Goal: Communication & Community: Connect with others

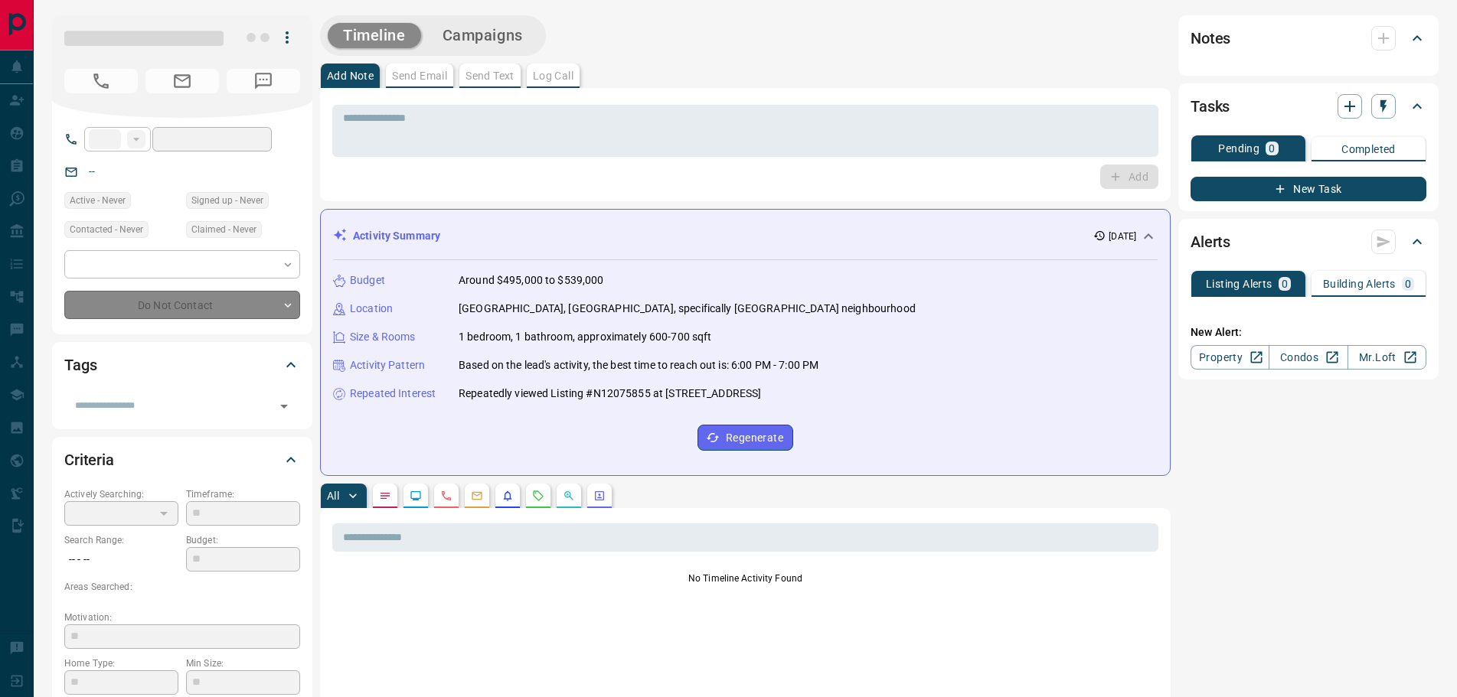
type input "**"
type input "**********"
type input "*"
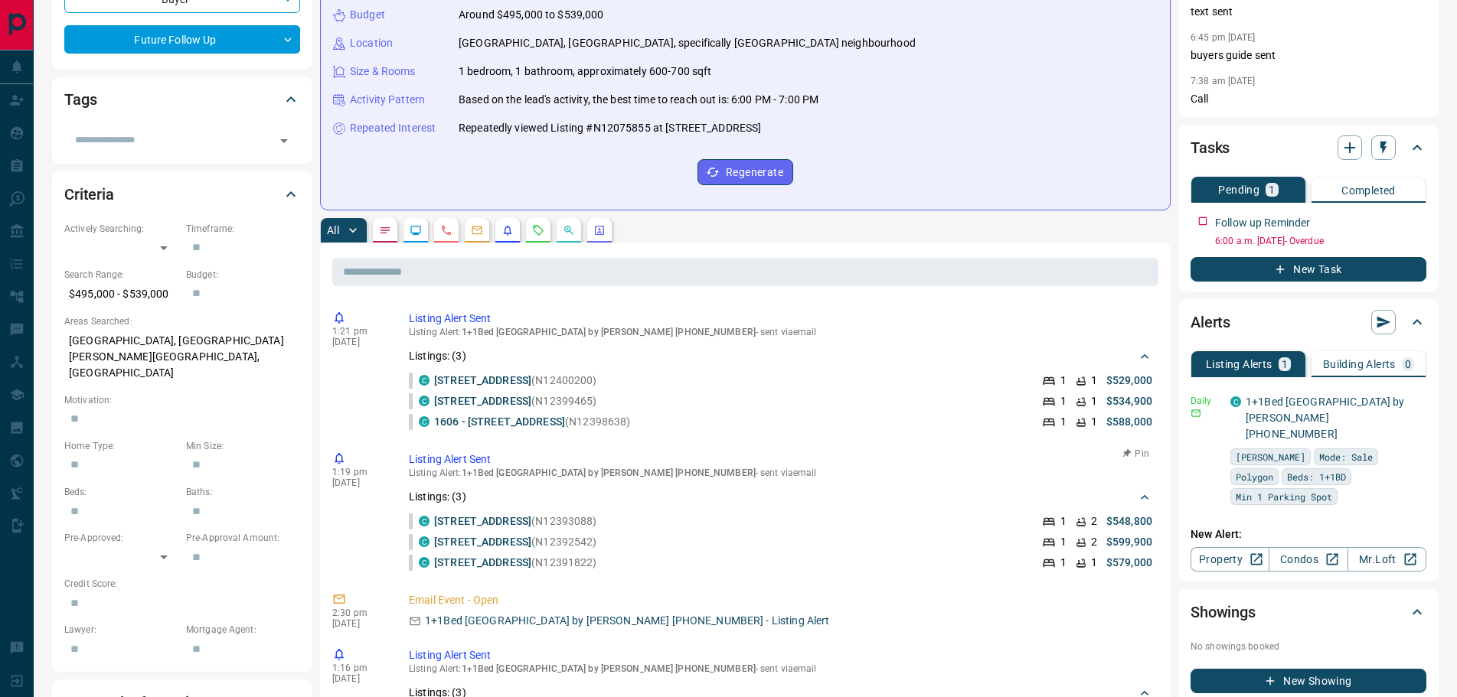
scroll to position [77, 0]
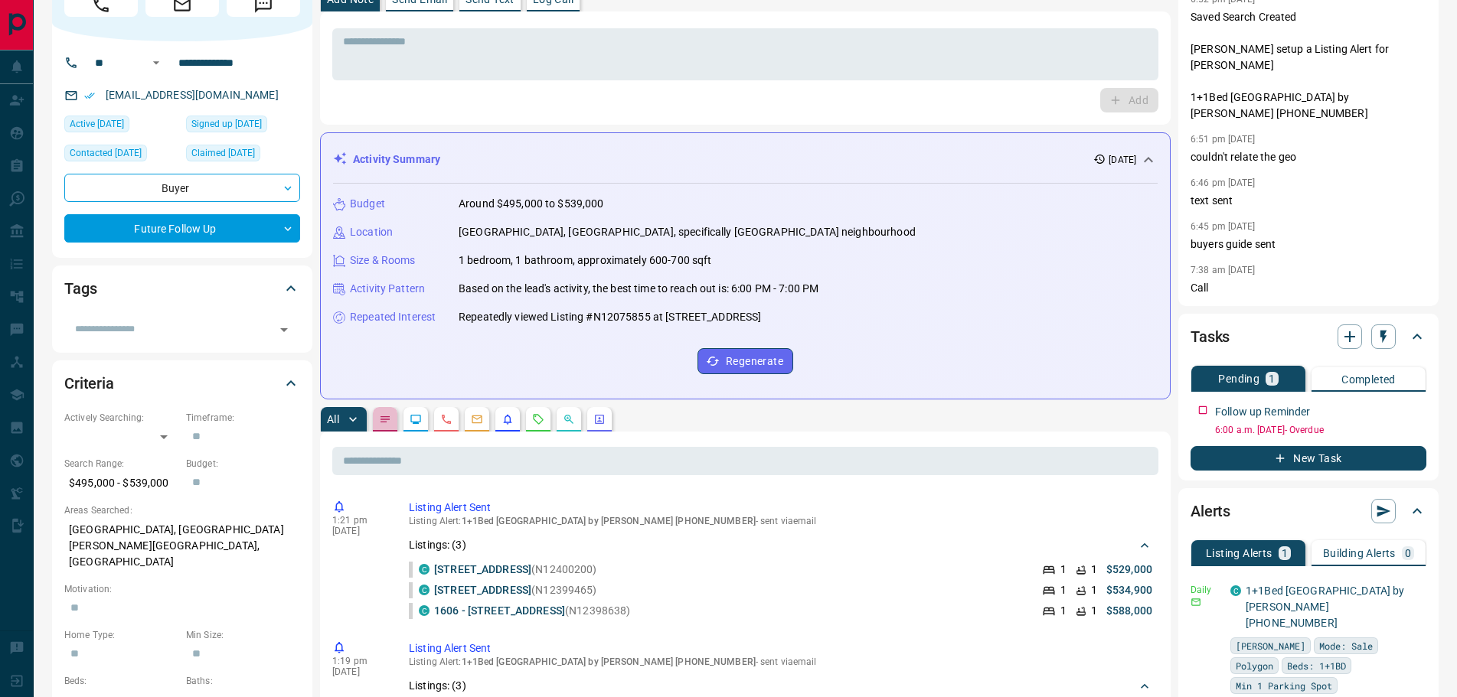
click at [392, 421] on button "button" at bounding box center [385, 419] width 24 height 24
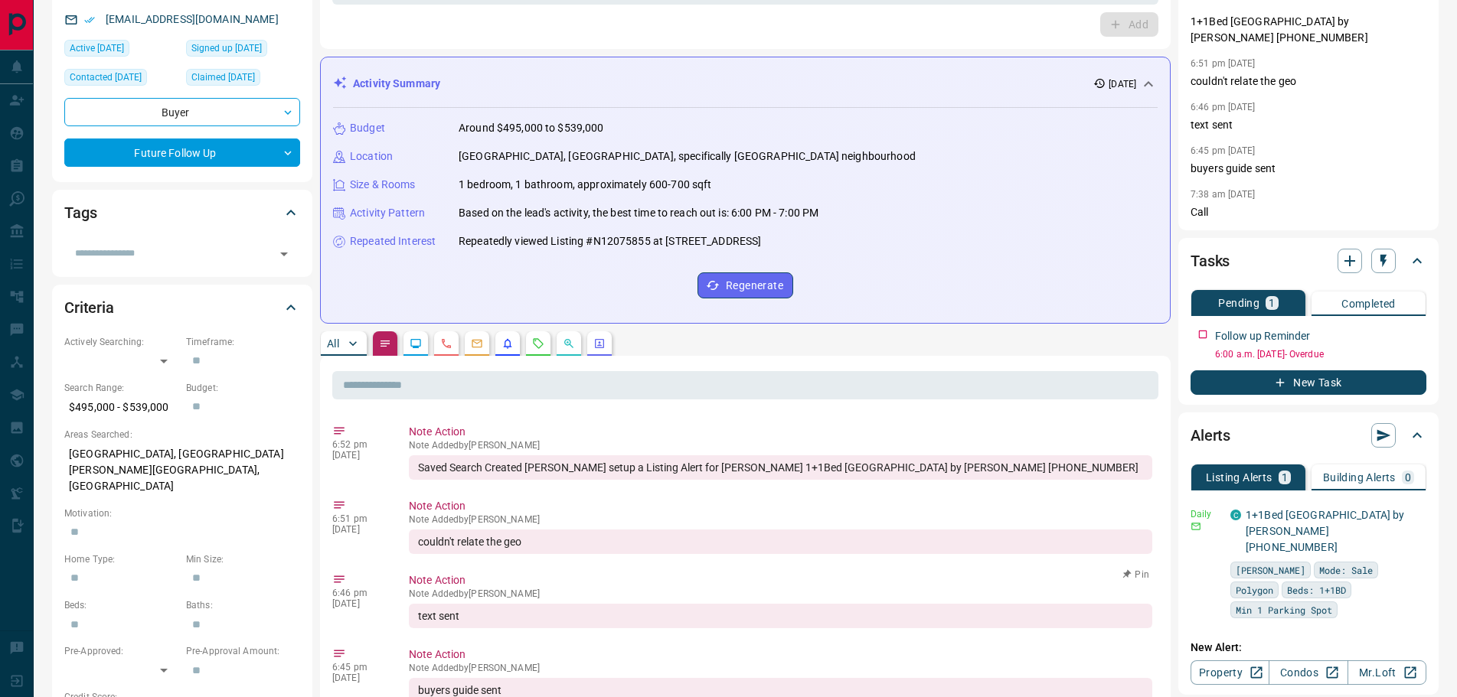
scroll to position [0, 0]
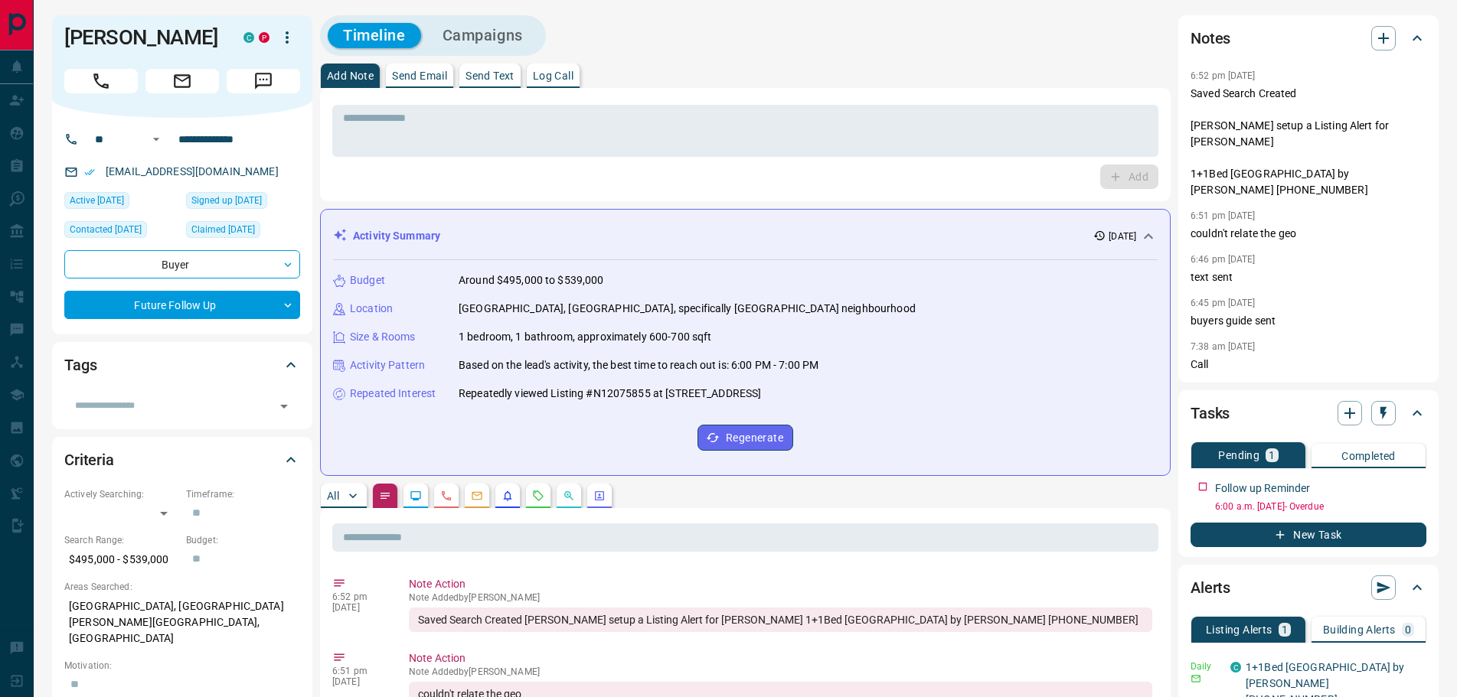
click at [566, 72] on p "Log Call" at bounding box center [553, 75] width 41 height 11
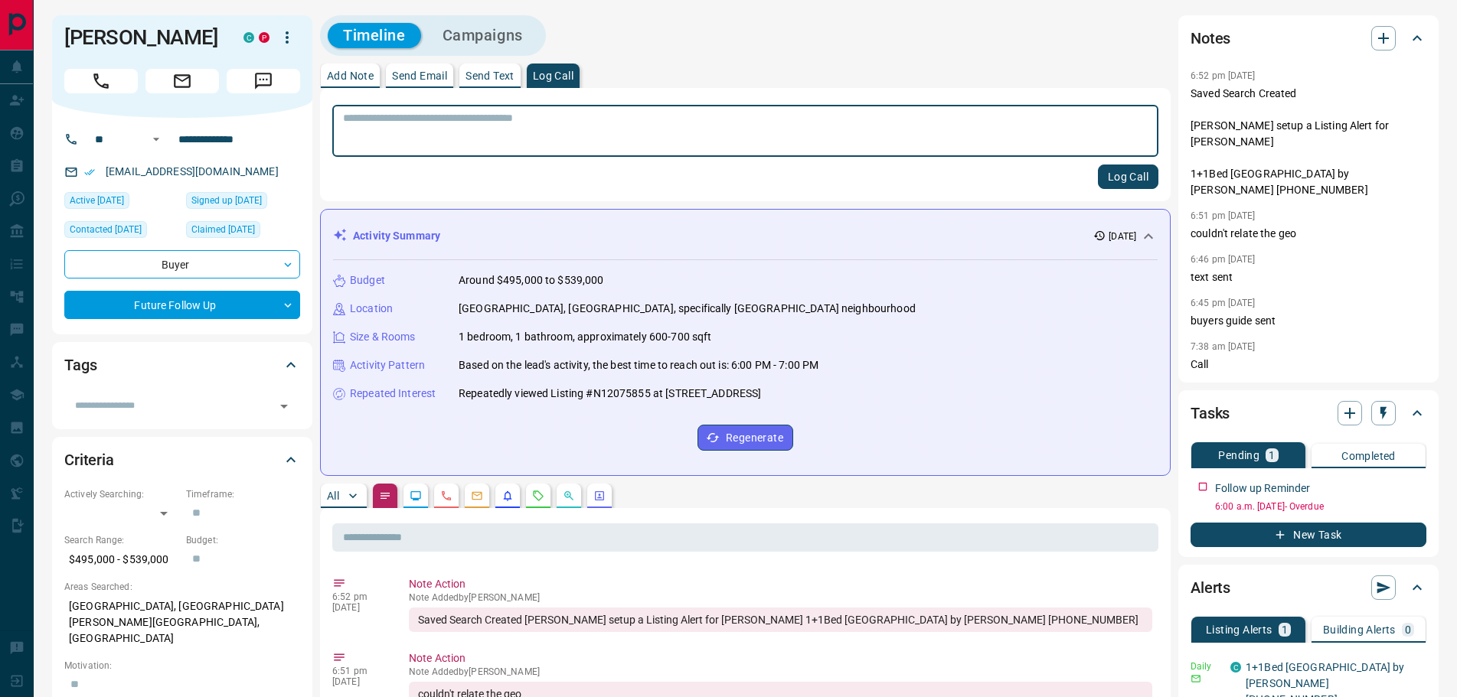
click at [1111, 170] on button "Log Call" at bounding box center [1128, 177] width 60 height 24
click at [346, 78] on p "Add Note" at bounding box center [350, 75] width 47 height 11
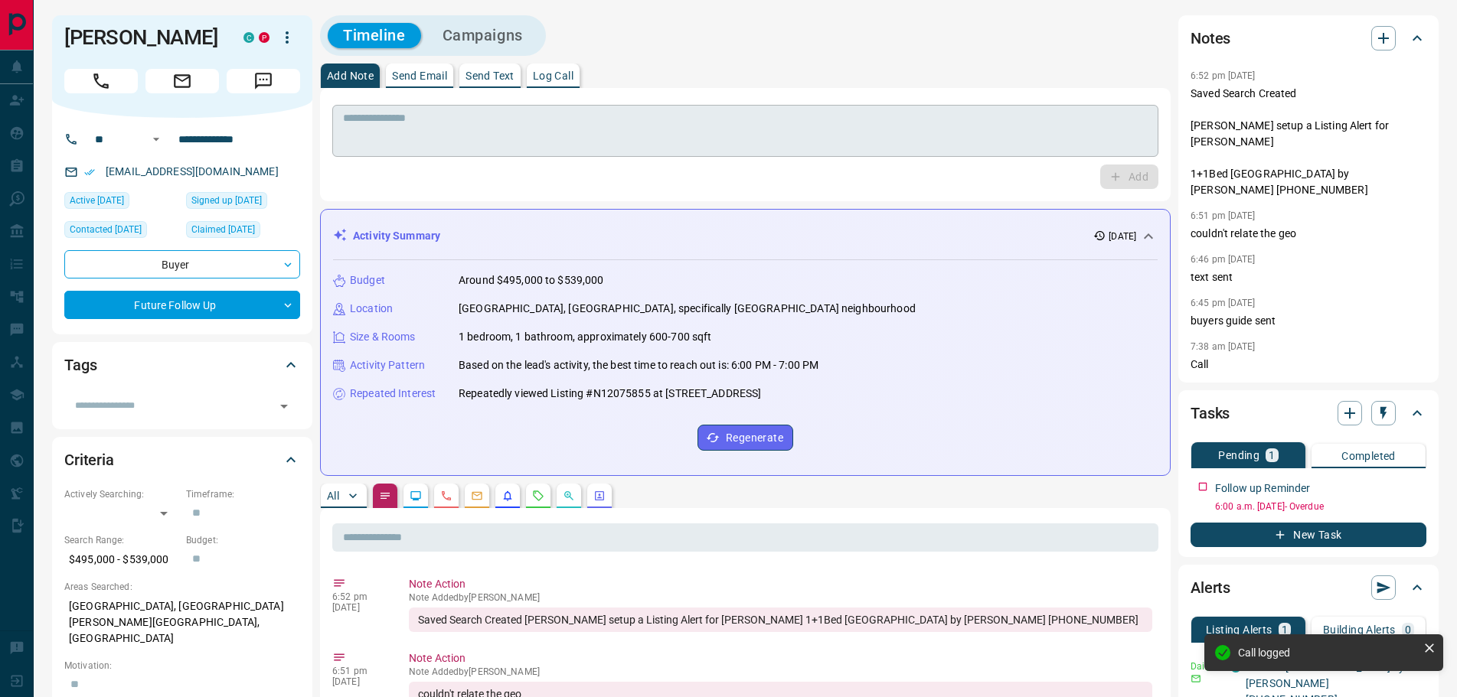
click at [370, 114] on textarea at bounding box center [745, 131] width 804 height 39
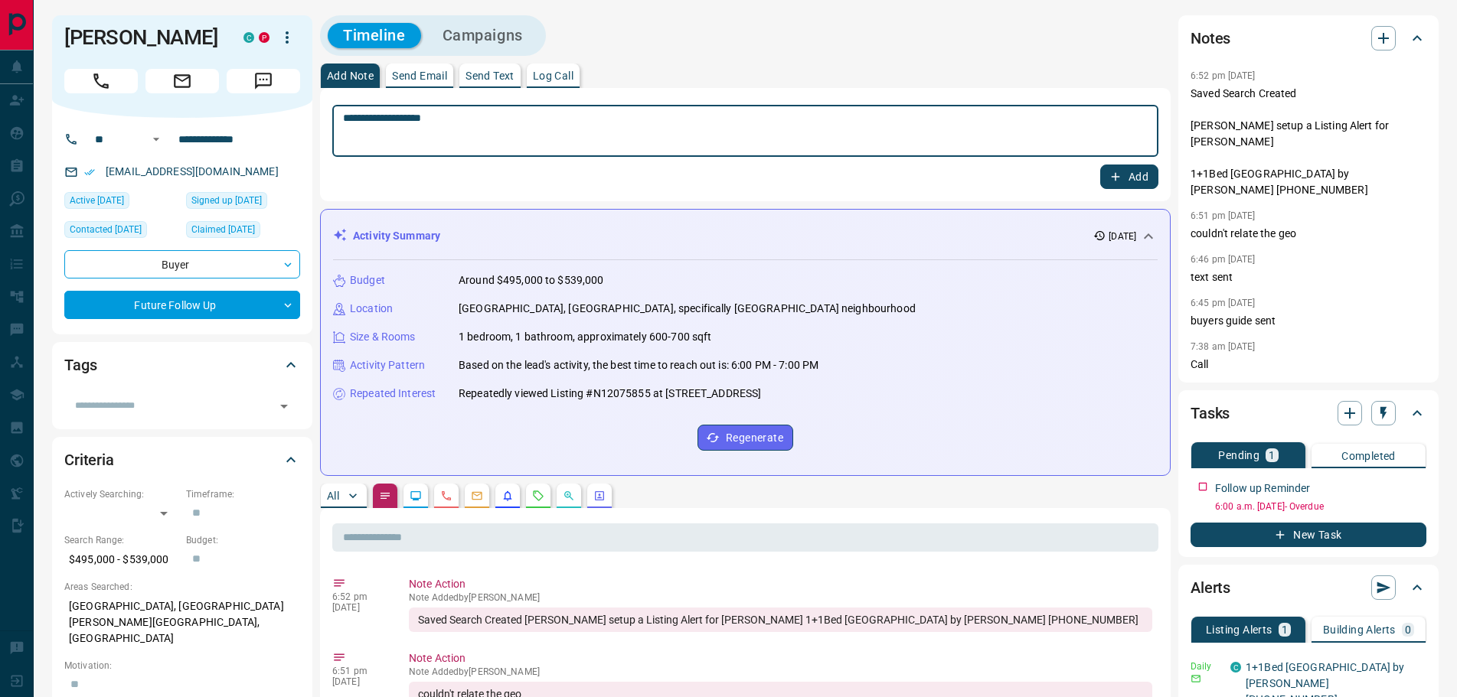
type textarea "**********"
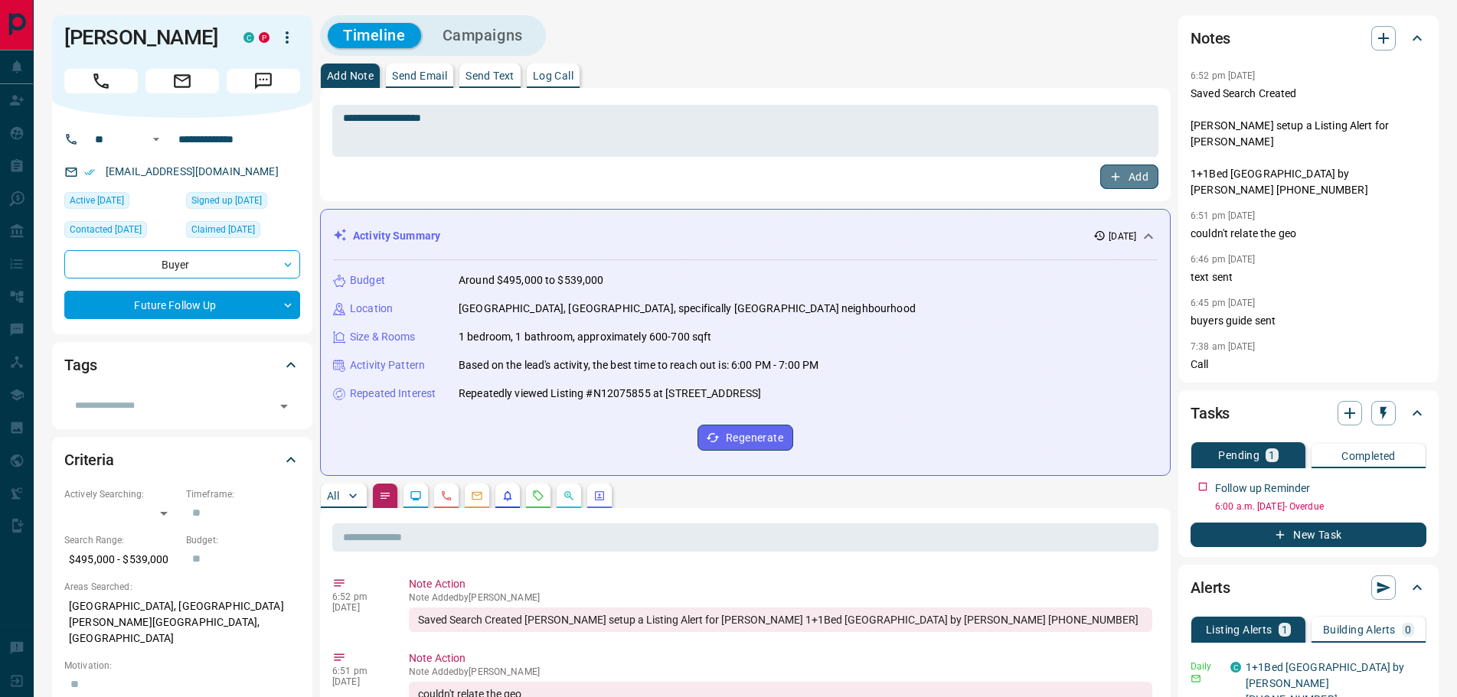
click at [1136, 172] on button "Add" at bounding box center [1129, 177] width 58 height 24
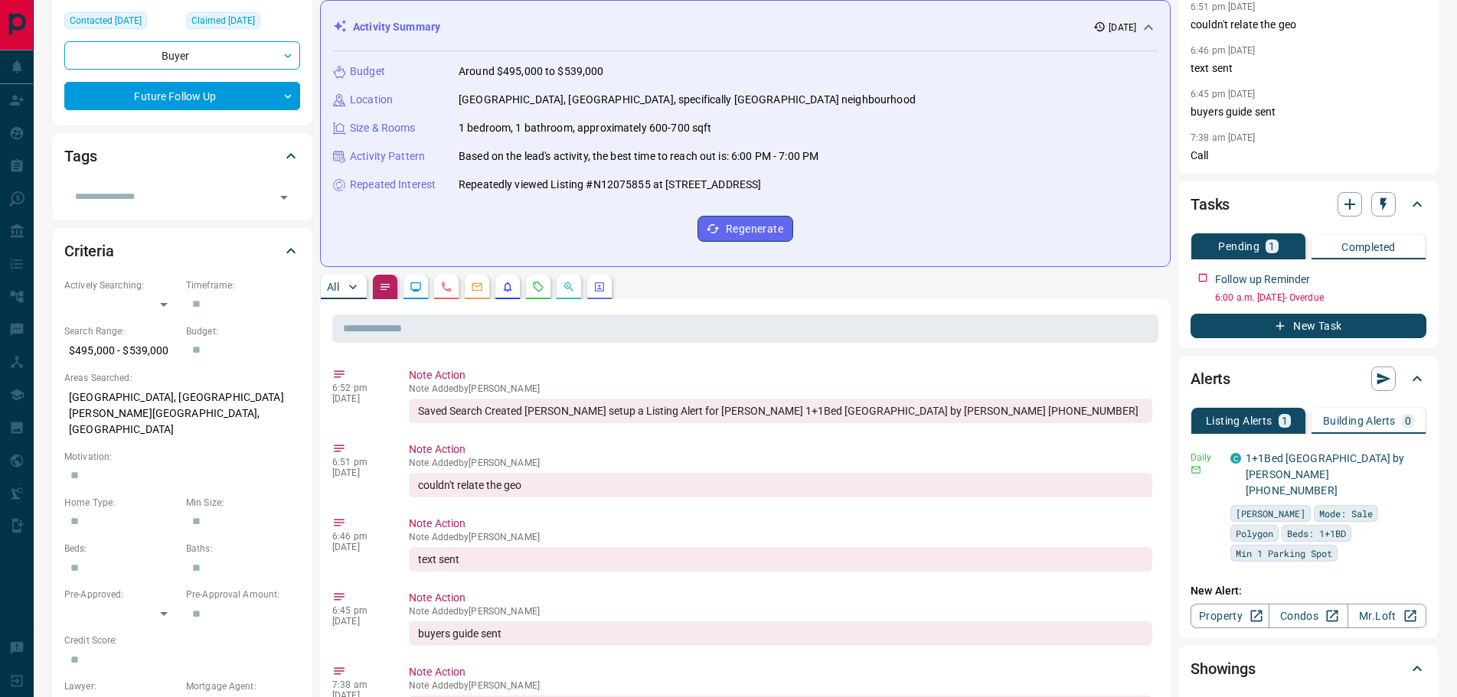
scroll to position [230, 0]
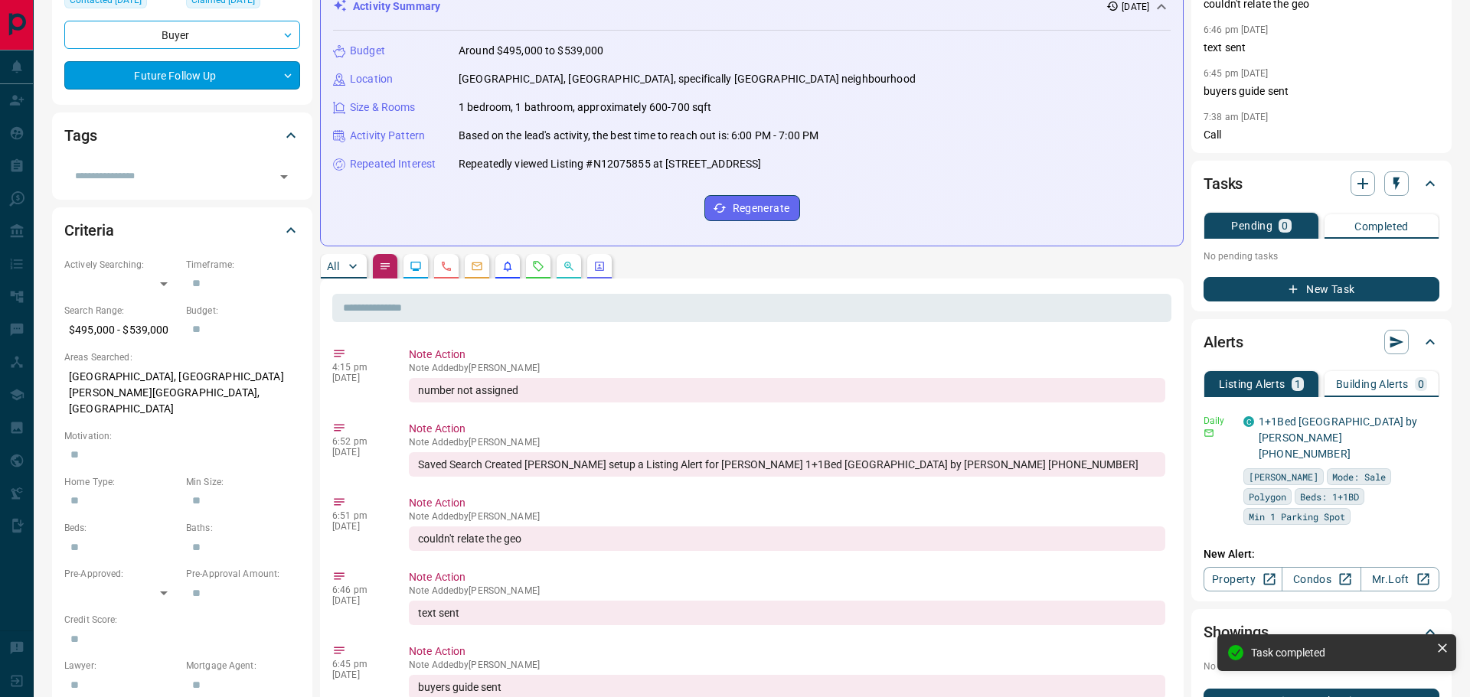
click at [208, 72] on body "**********" at bounding box center [735, 530] width 1470 height 1521
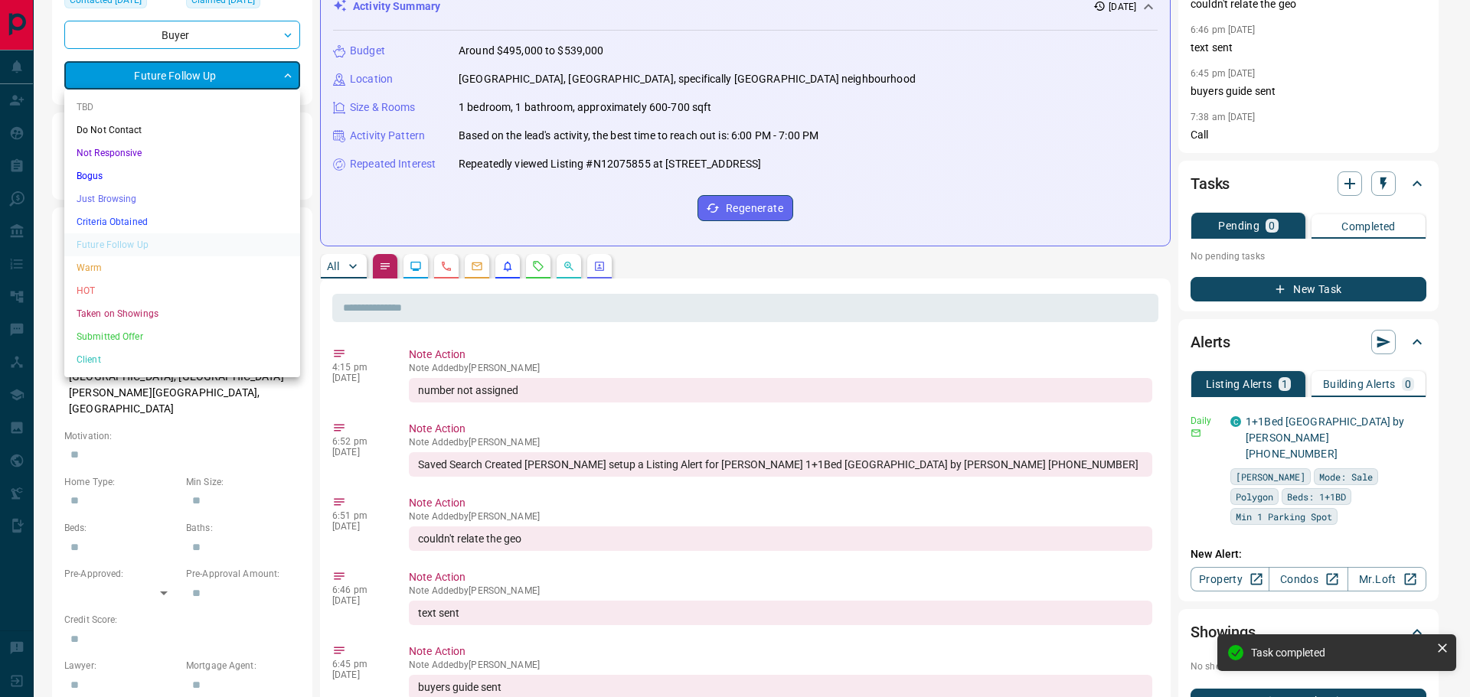
click at [112, 174] on li "Bogus" at bounding box center [182, 176] width 236 height 23
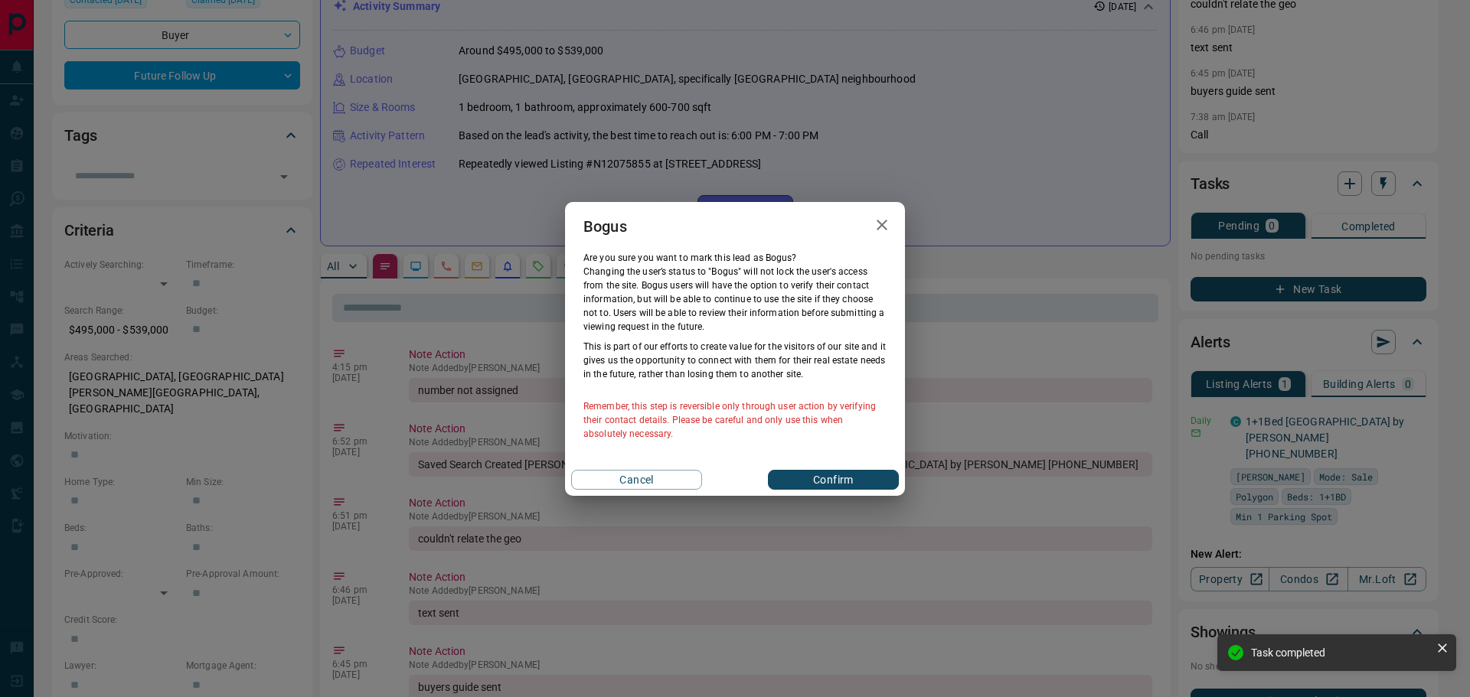
click at [805, 472] on button "Confirm" at bounding box center [833, 480] width 131 height 20
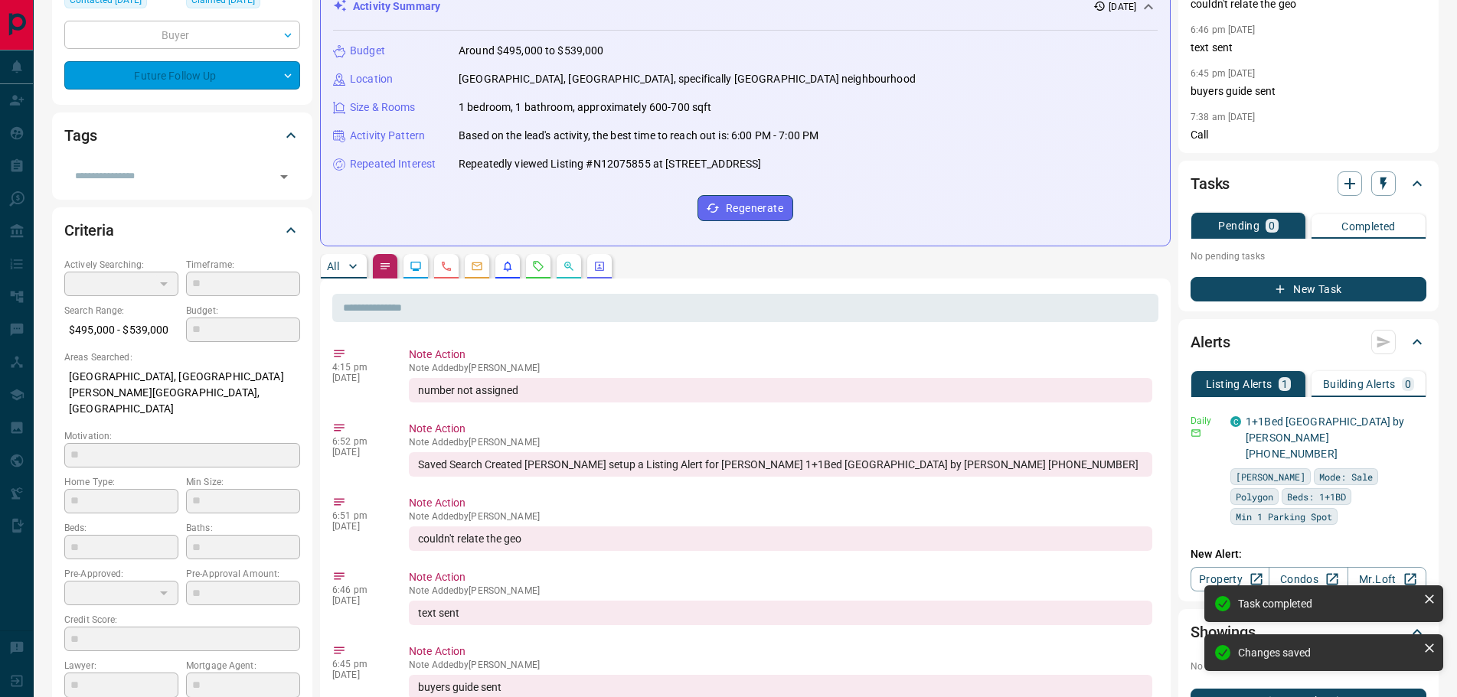
type input "**********"
type input "*"
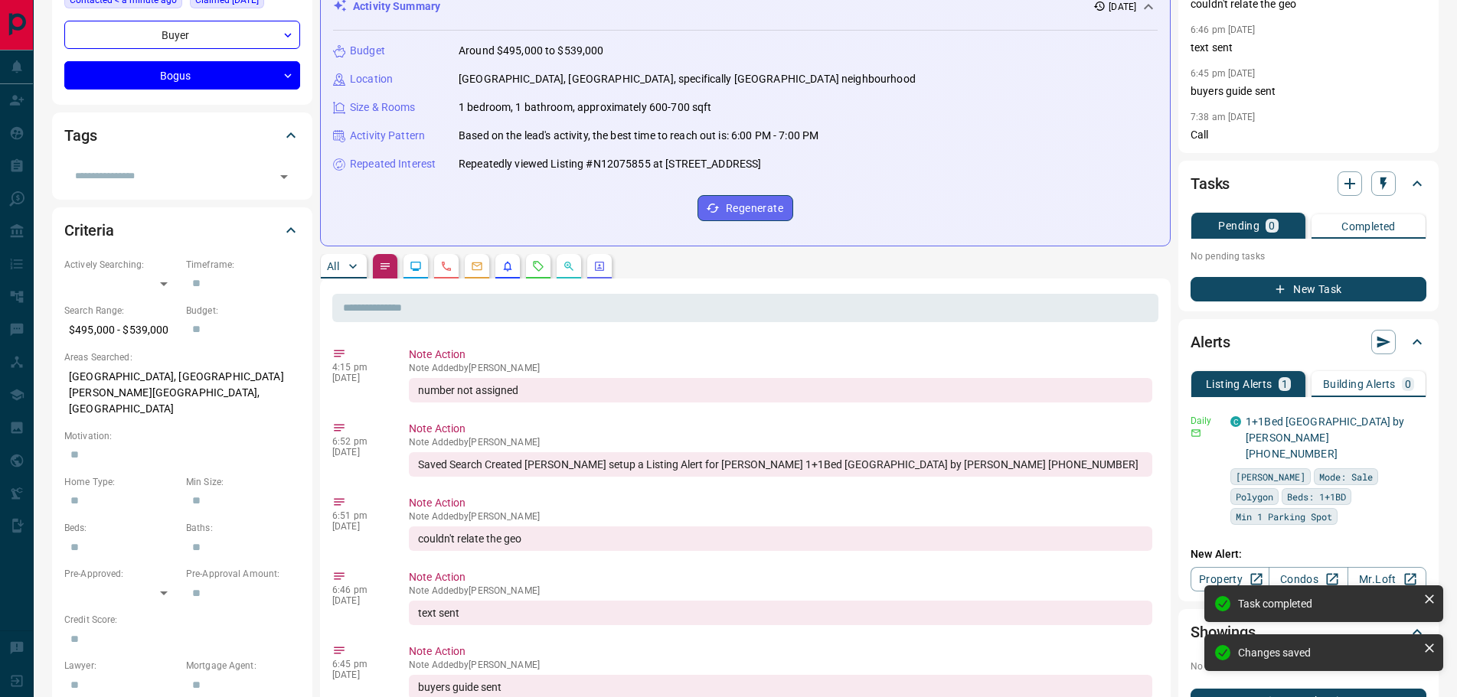
click at [325, 268] on button "All" at bounding box center [344, 266] width 46 height 24
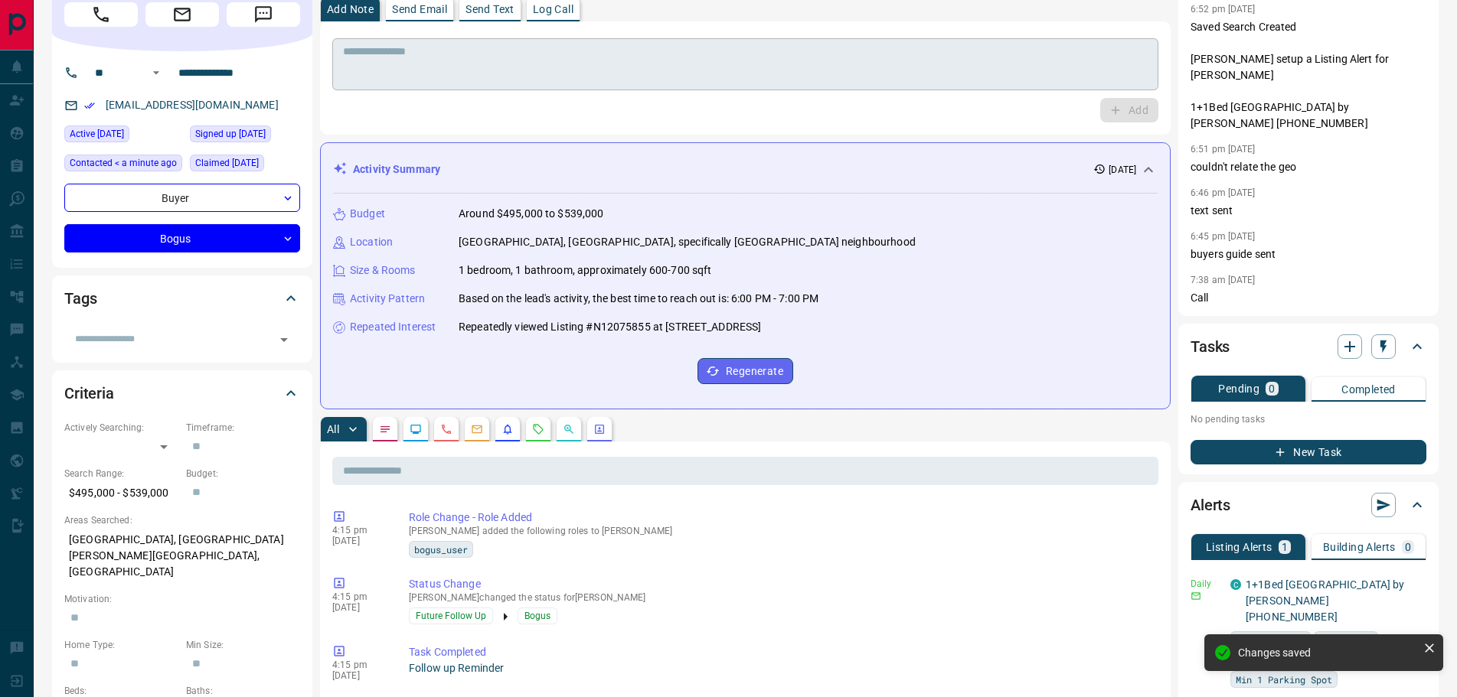
scroll to position [0, 0]
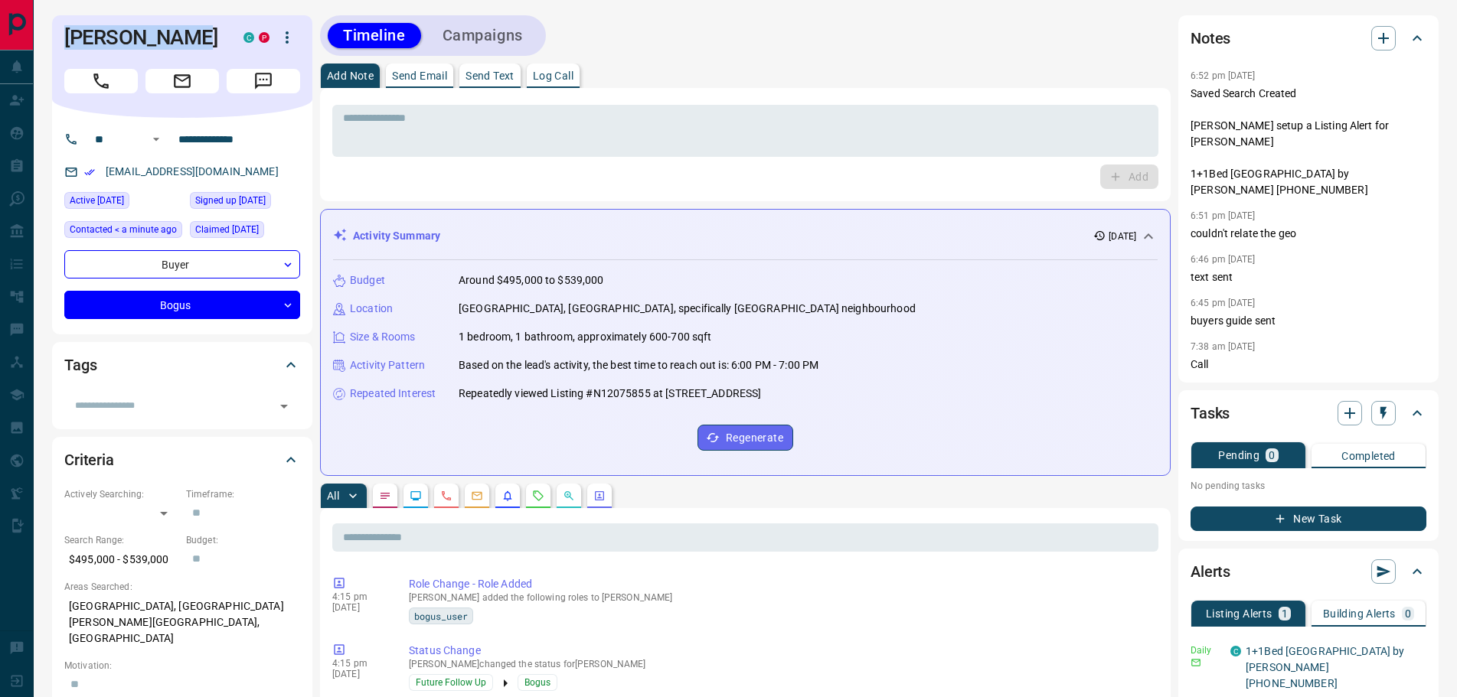
drag, startPoint x: 187, startPoint y: 41, endPoint x: 57, endPoint y: 31, distance: 130.5
click at [57, 31] on div "[PERSON_NAME] C P" at bounding box center [182, 66] width 260 height 103
copy h1 "[PERSON_NAME]"
click at [434, 76] on p "Send Email" at bounding box center [419, 75] width 55 height 11
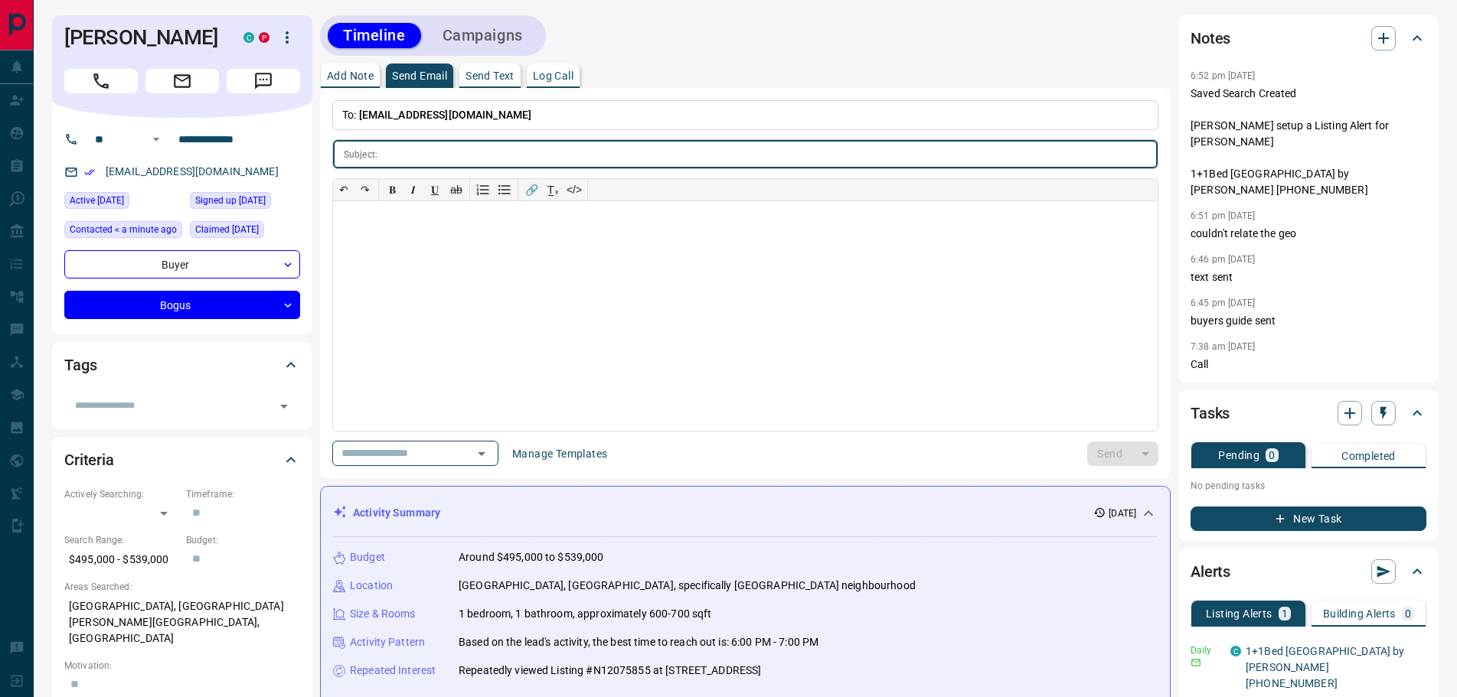
click at [418, 152] on input "text" at bounding box center [770, 154] width 774 height 28
type input "**********"
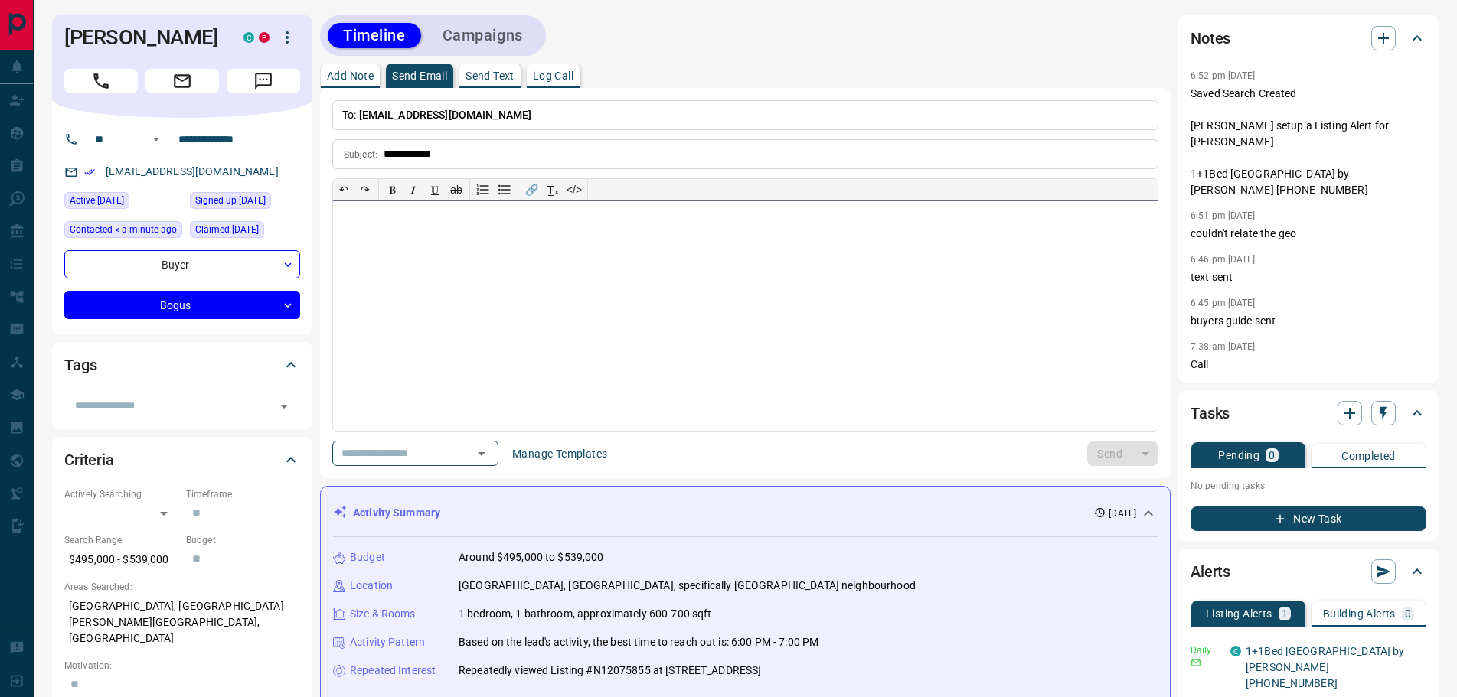
click at [367, 237] on div at bounding box center [745, 316] width 824 height 230
drag, startPoint x: 269, startPoint y: 138, endPoint x: 173, endPoint y: 137, distance: 95.7
click at [173, 137] on input "**********" at bounding box center [231, 139] width 119 height 24
click at [468, 255] on p "**********" at bounding box center [745, 256] width 812 height 12
click at [607, 250] on div "**********" at bounding box center [745, 316] width 824 height 230
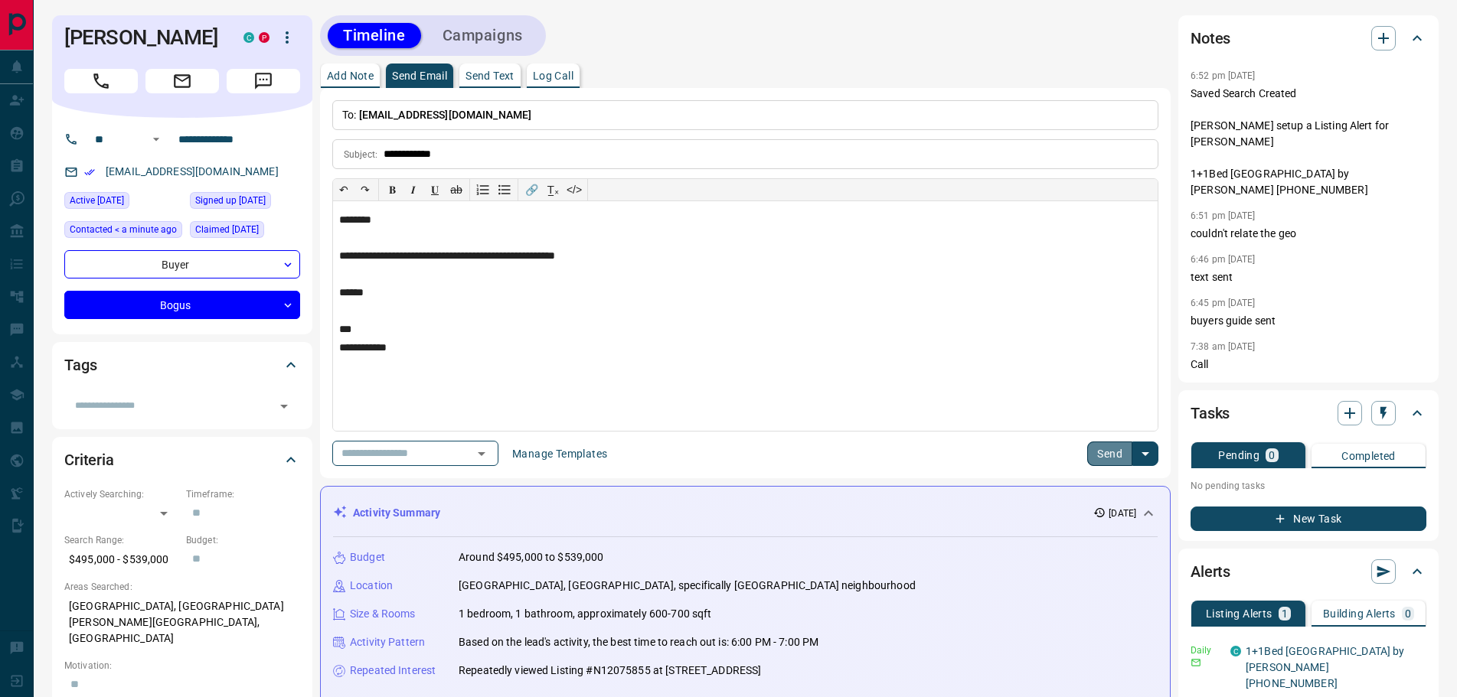
click at [1105, 449] on button "Send" at bounding box center [1109, 454] width 45 height 24
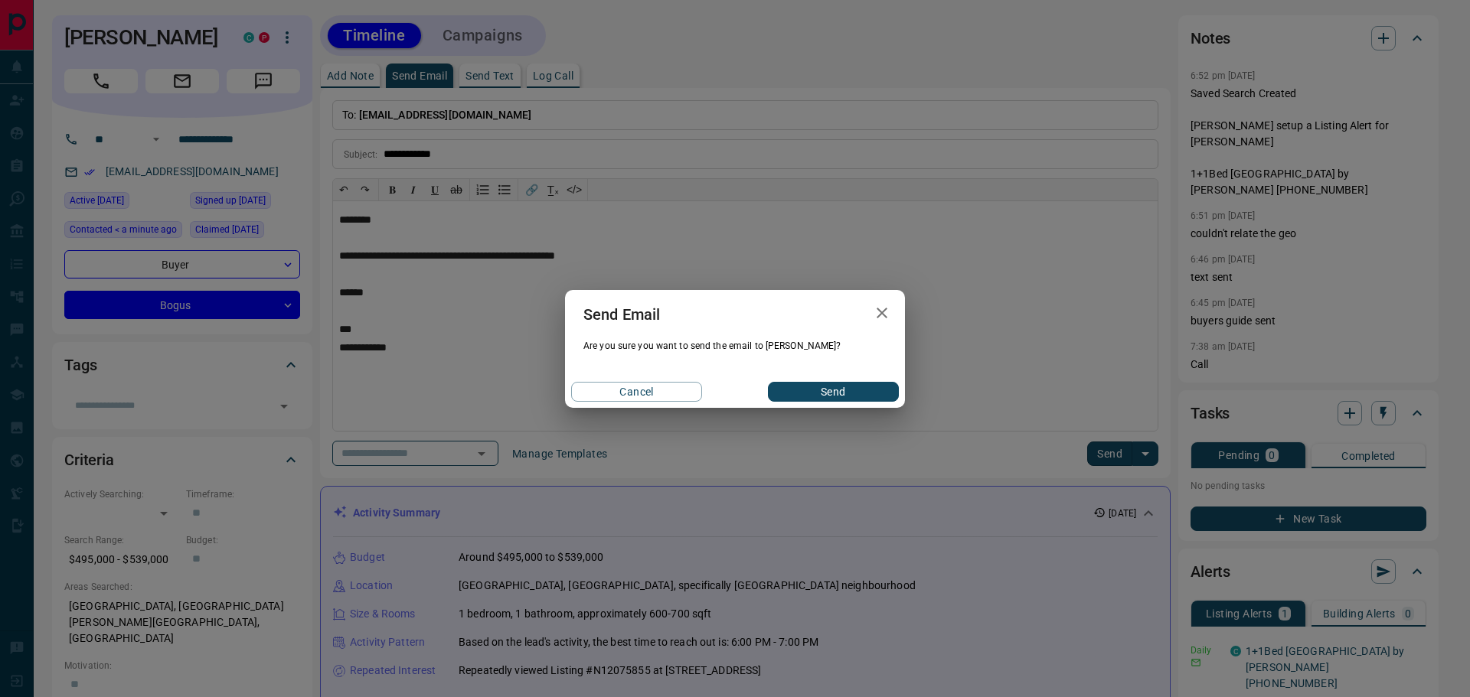
click at [826, 387] on button "Send" at bounding box center [833, 392] width 131 height 20
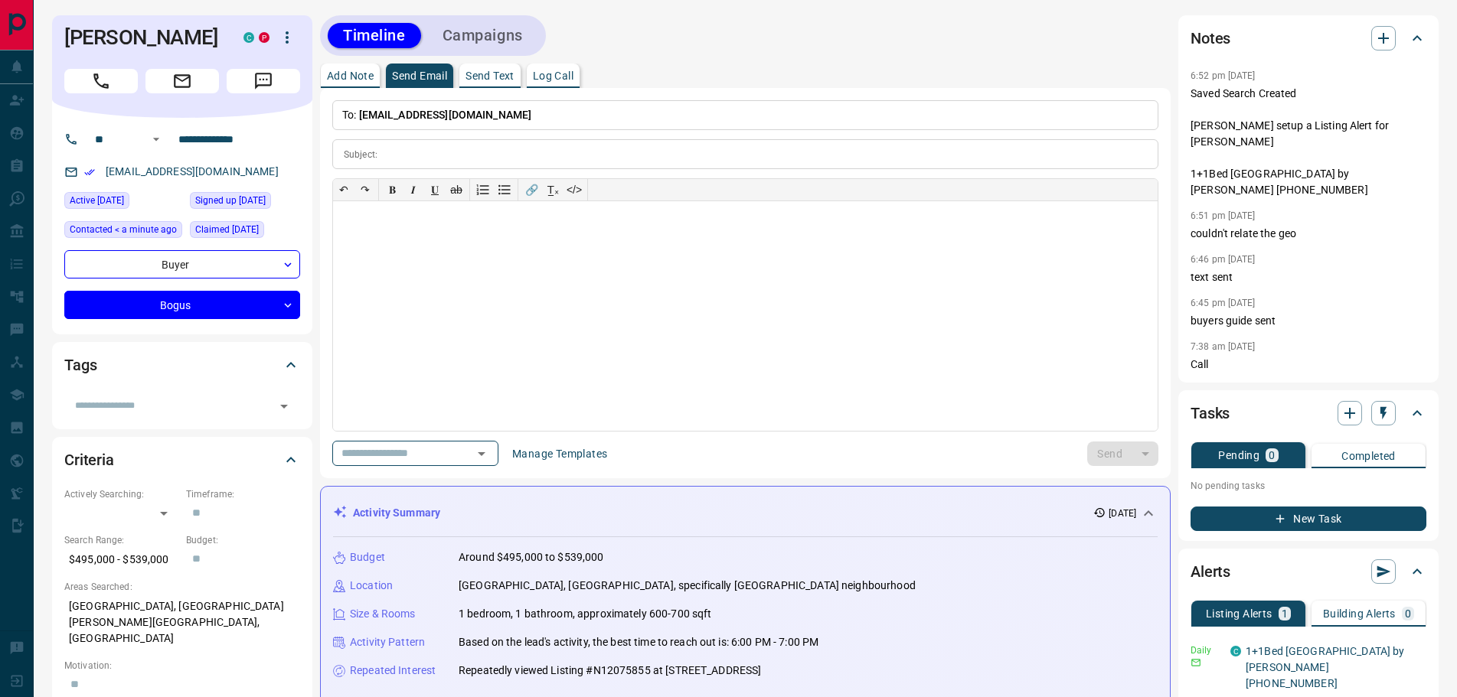
click at [339, 81] on p "Add Note" at bounding box center [350, 75] width 47 height 11
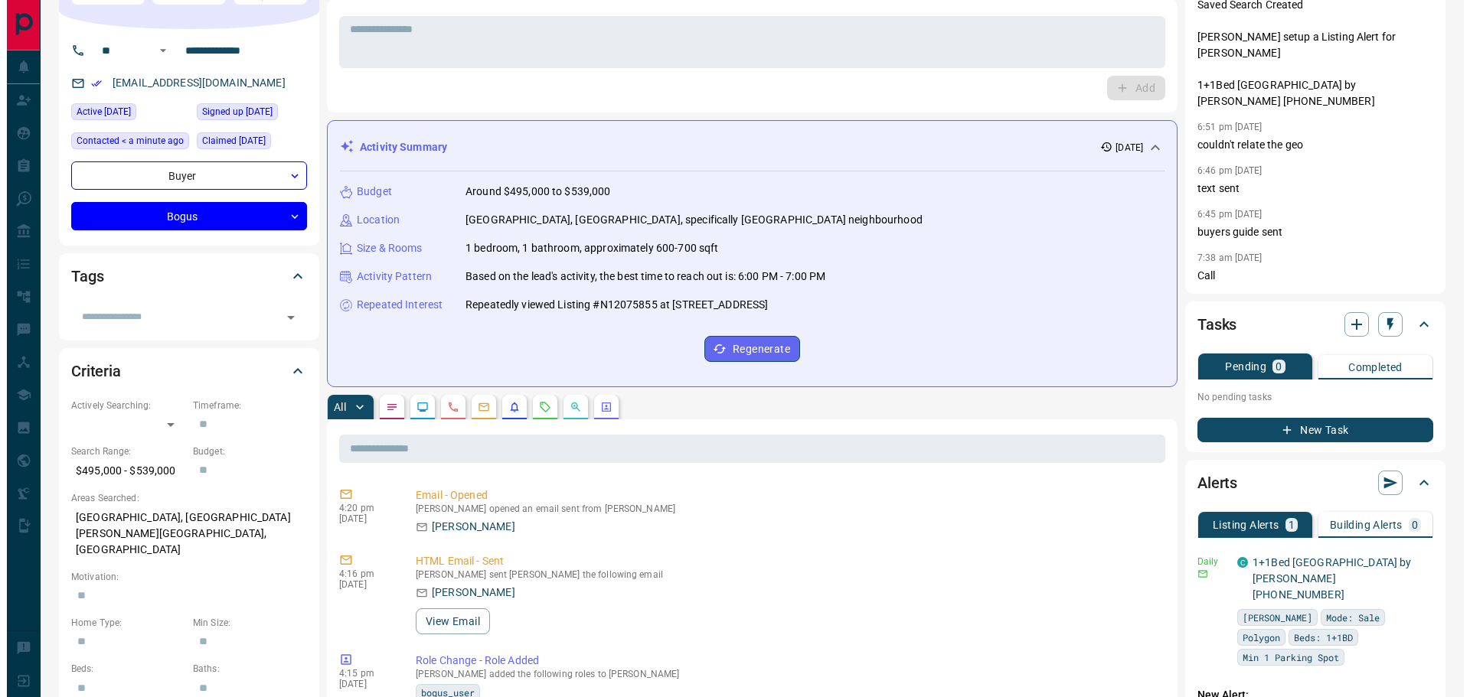
scroll to position [230, 0]
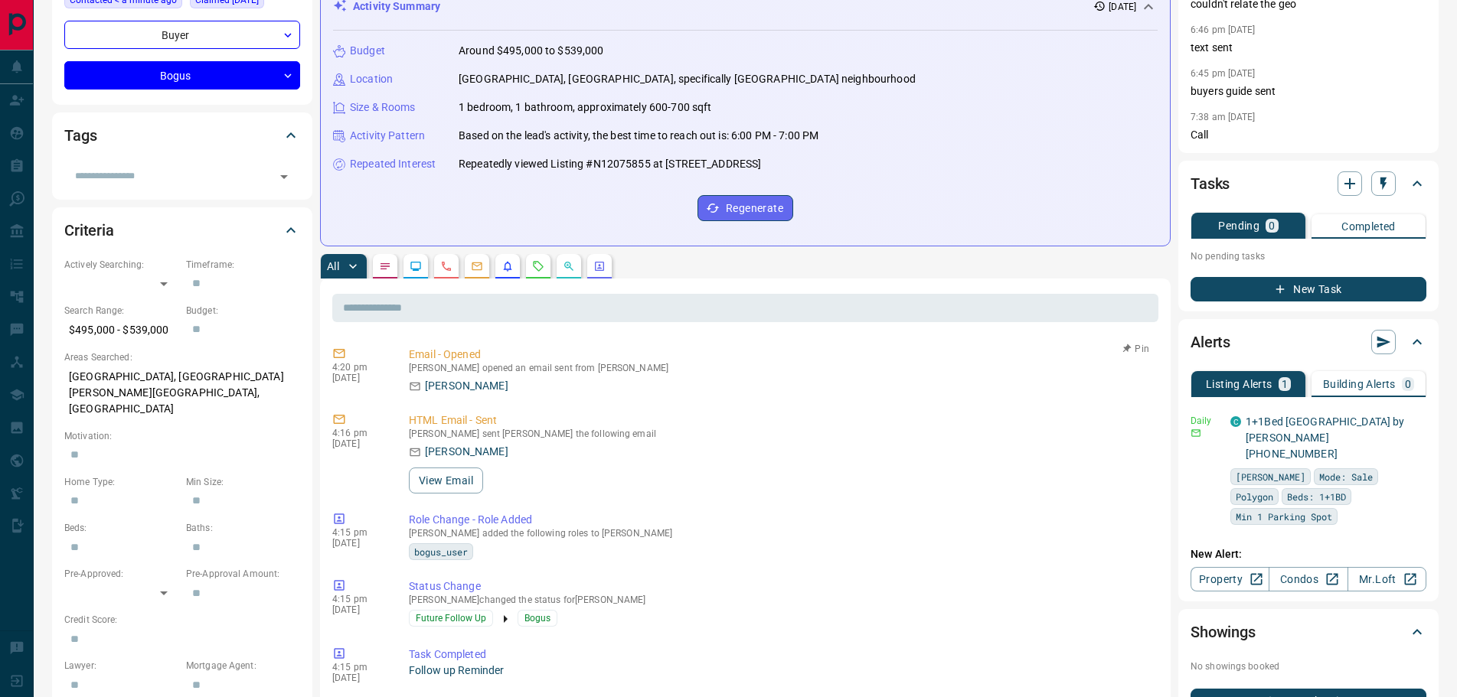
click at [464, 376] on div "[PERSON_NAME] opened an email sent from [PERSON_NAME] [PERSON_NAME]" at bounding box center [780, 378] width 743 height 31
click at [460, 481] on button "View Email" at bounding box center [446, 481] width 74 height 26
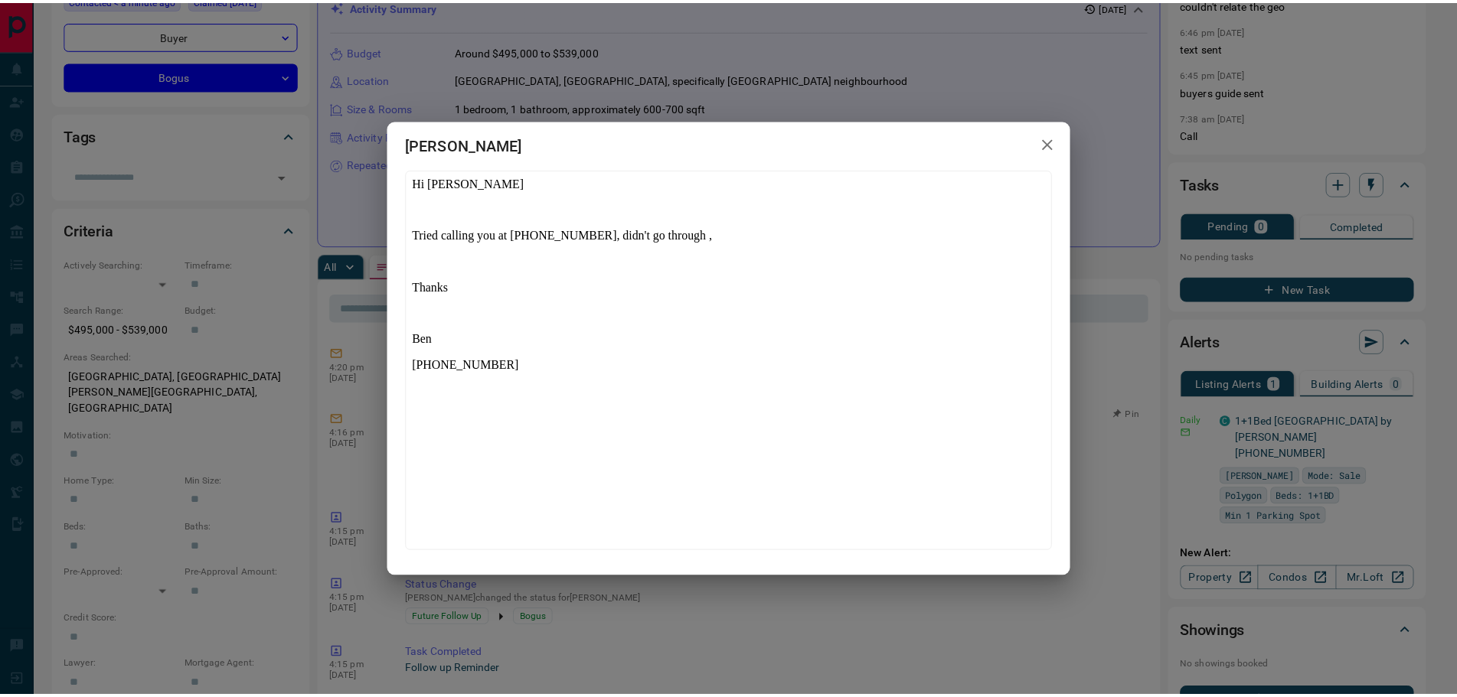
scroll to position [0, 0]
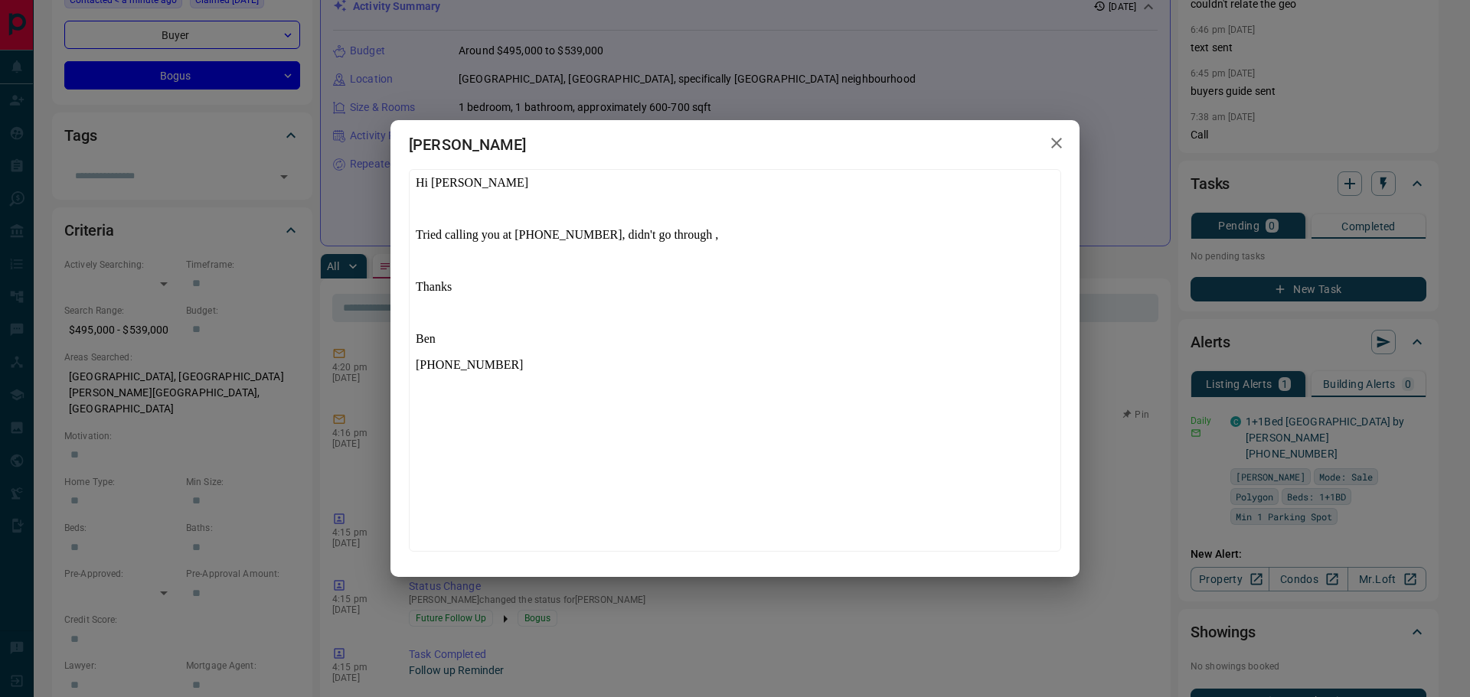
click at [1049, 144] on icon "button" at bounding box center [1056, 143] width 18 height 18
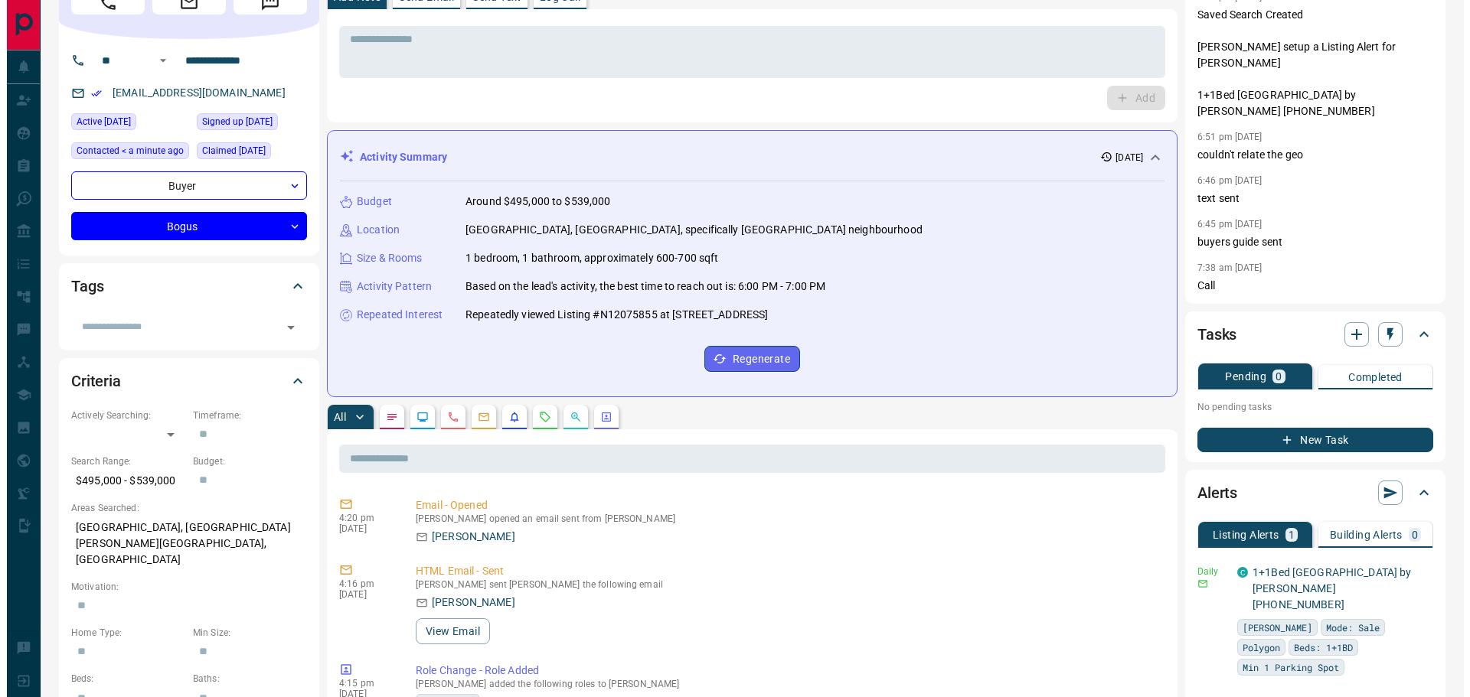
scroll to position [153, 0]
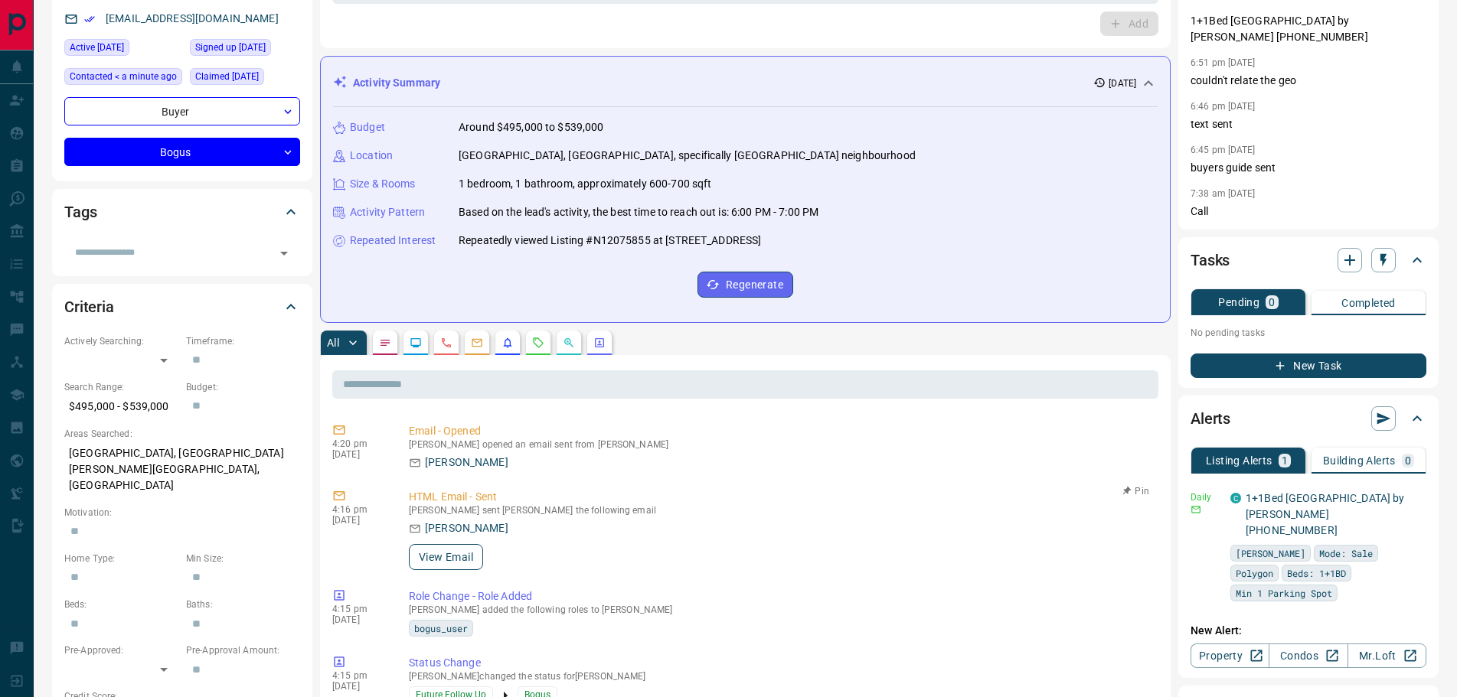
click at [448, 550] on button "View Email" at bounding box center [446, 557] width 74 height 26
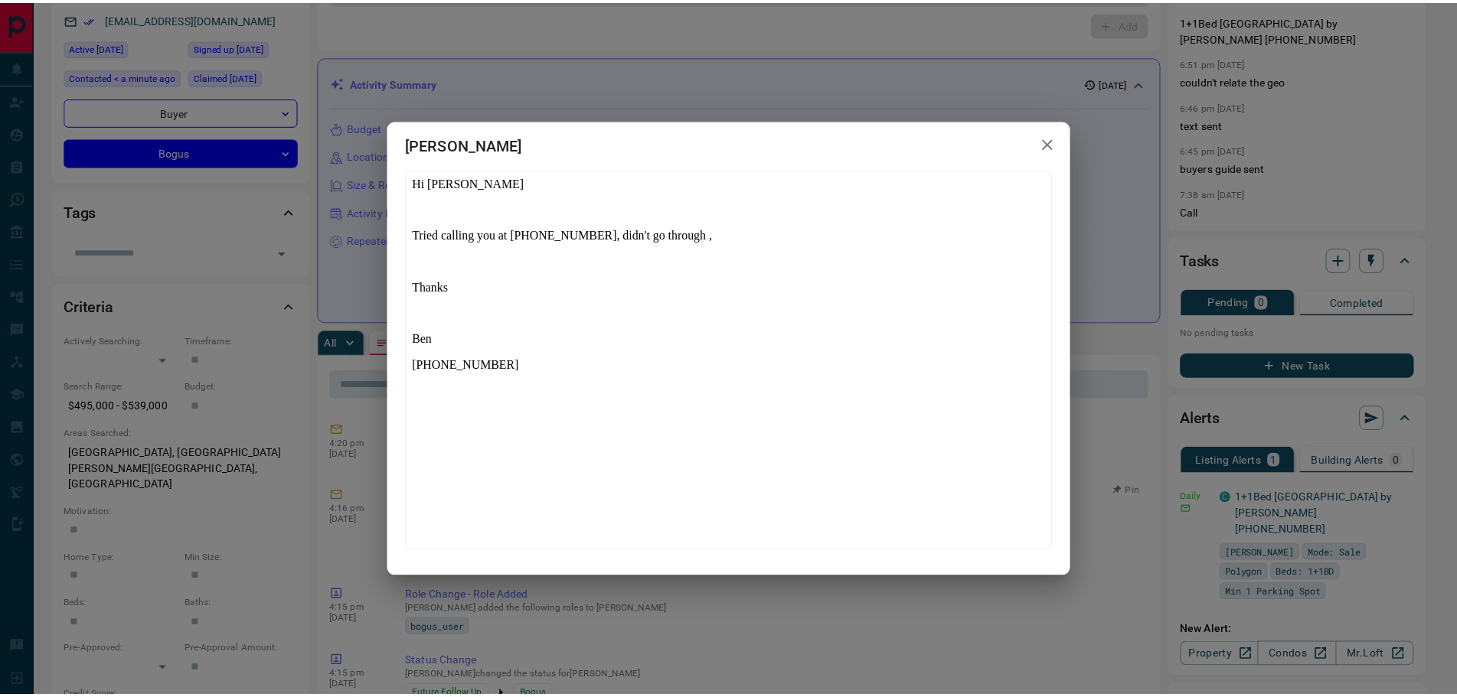
scroll to position [0, 0]
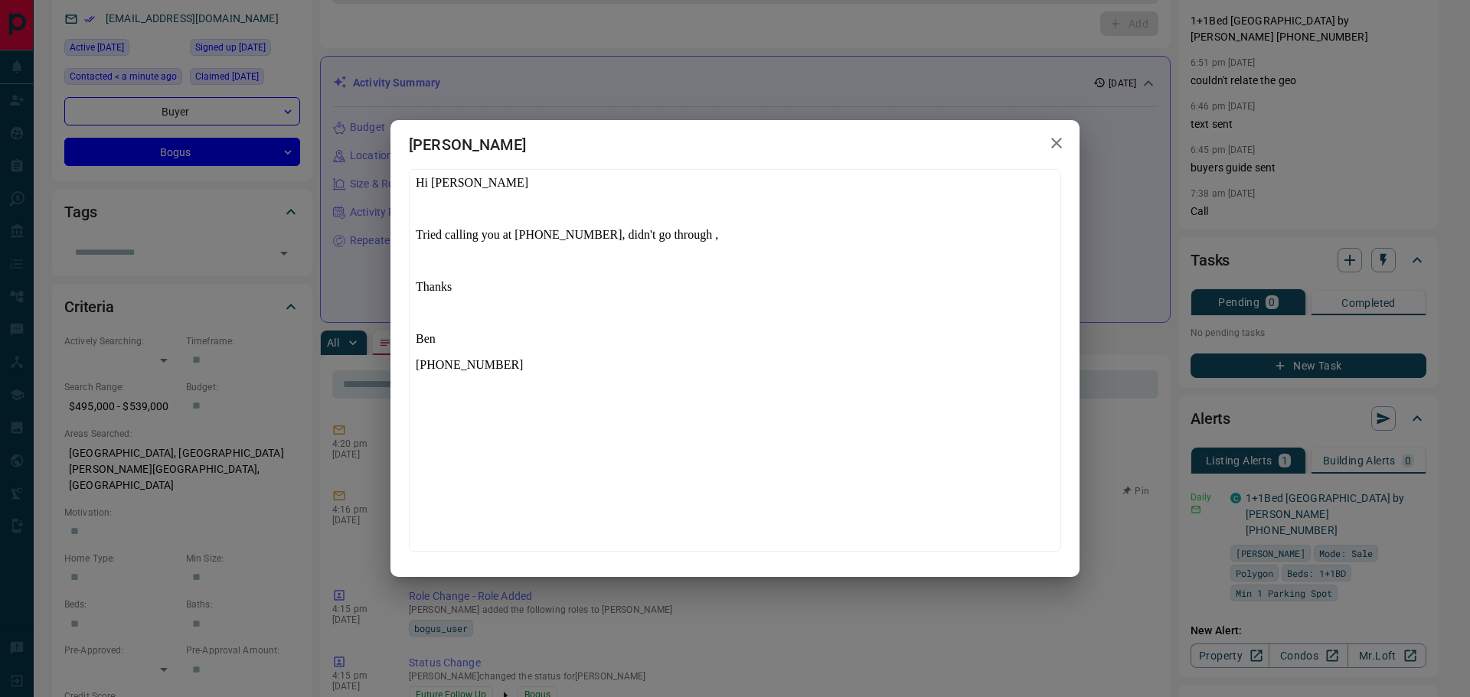
click at [692, 619] on div "[PERSON_NAME]" at bounding box center [735, 348] width 1470 height 697
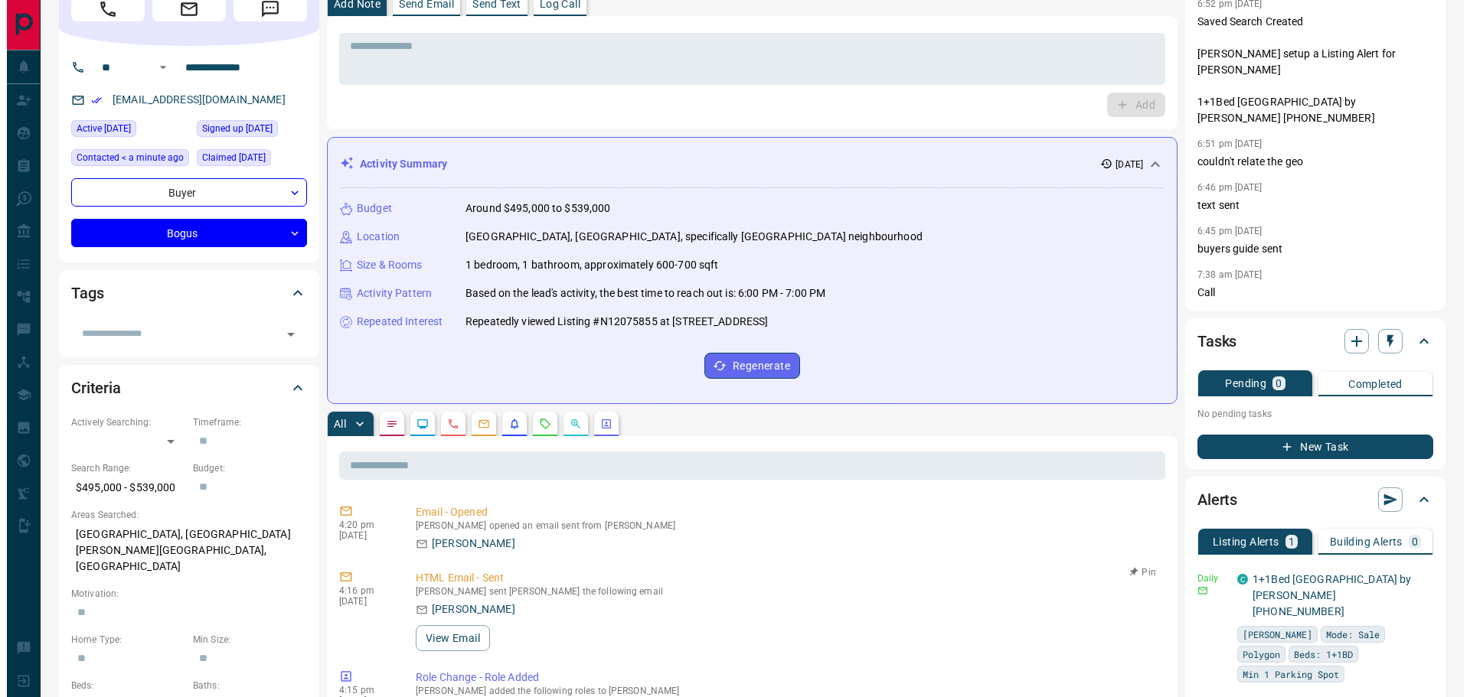
scroll to position [230, 0]
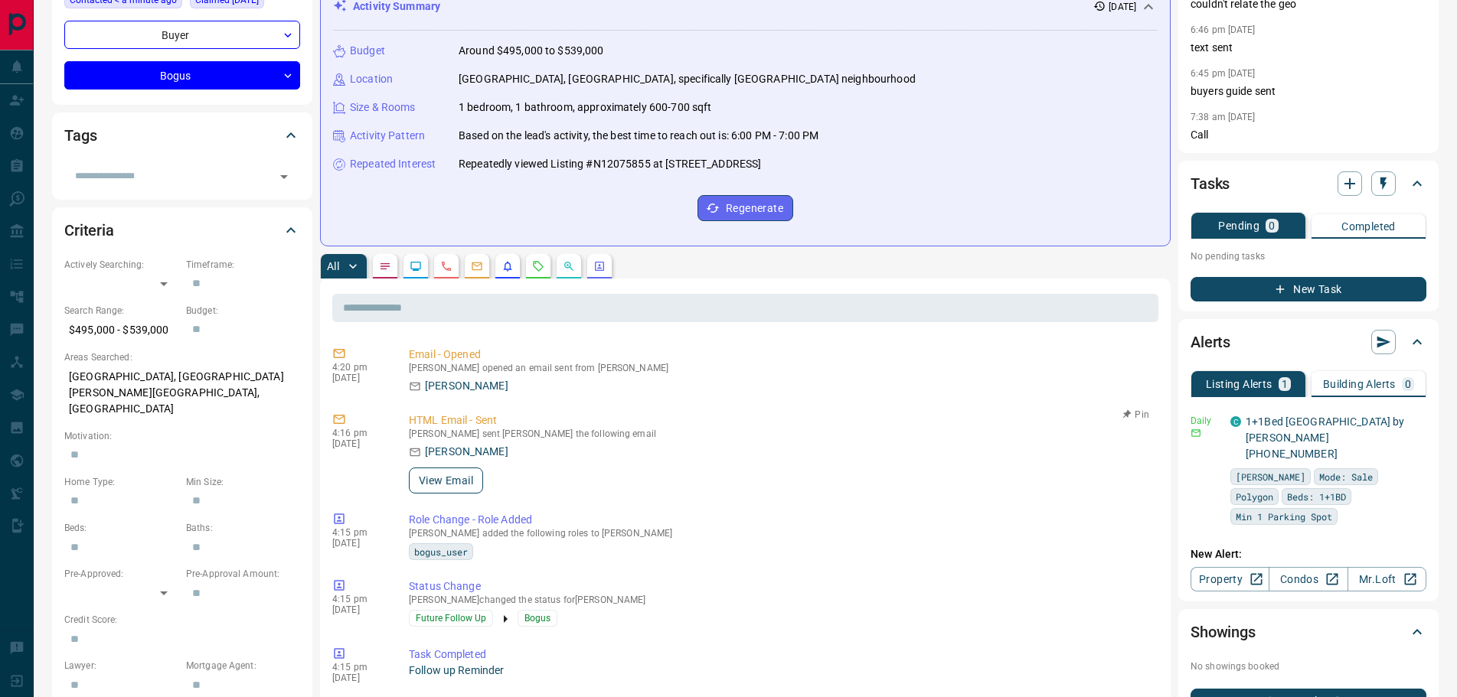
click at [444, 476] on button "View Email" at bounding box center [446, 481] width 74 height 26
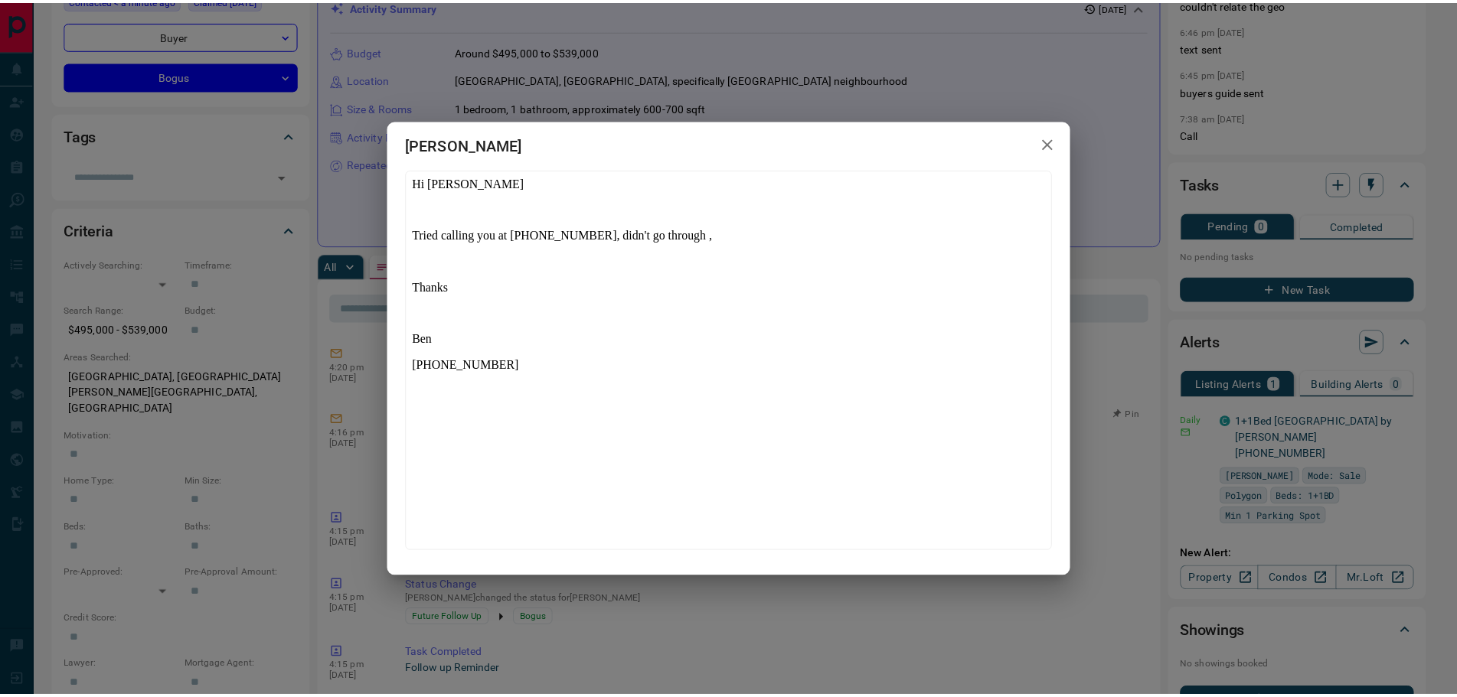
scroll to position [0, 0]
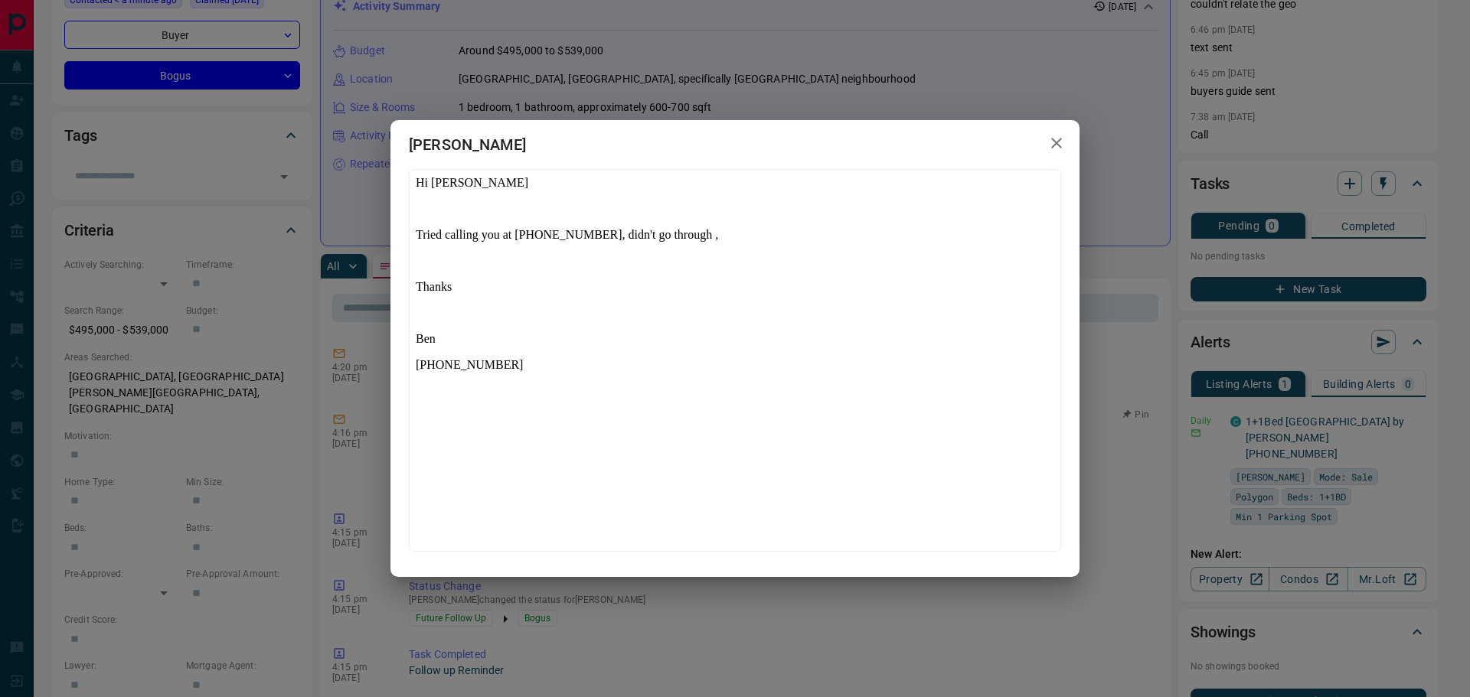
click at [588, 591] on div "[PERSON_NAME]" at bounding box center [735, 348] width 1470 height 697
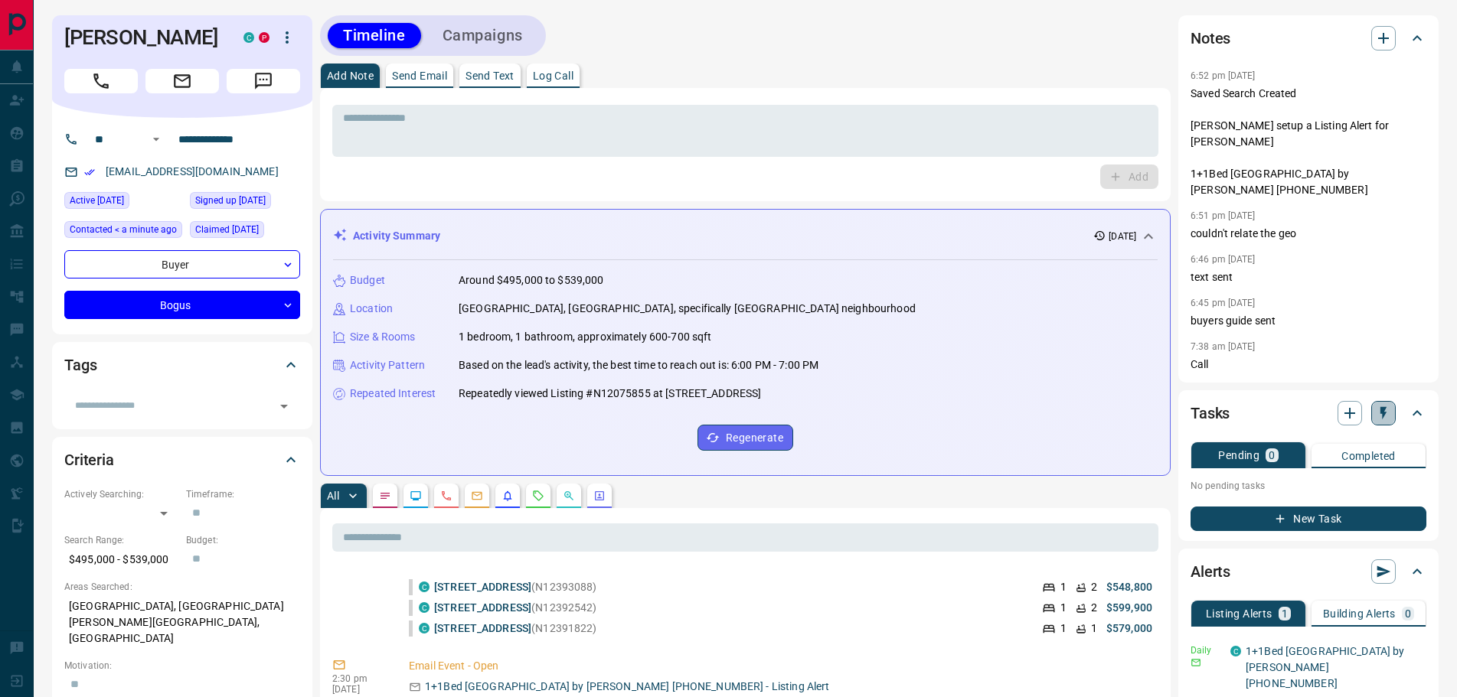
click at [1381, 407] on icon "button" at bounding box center [1383, 413] width 6 height 13
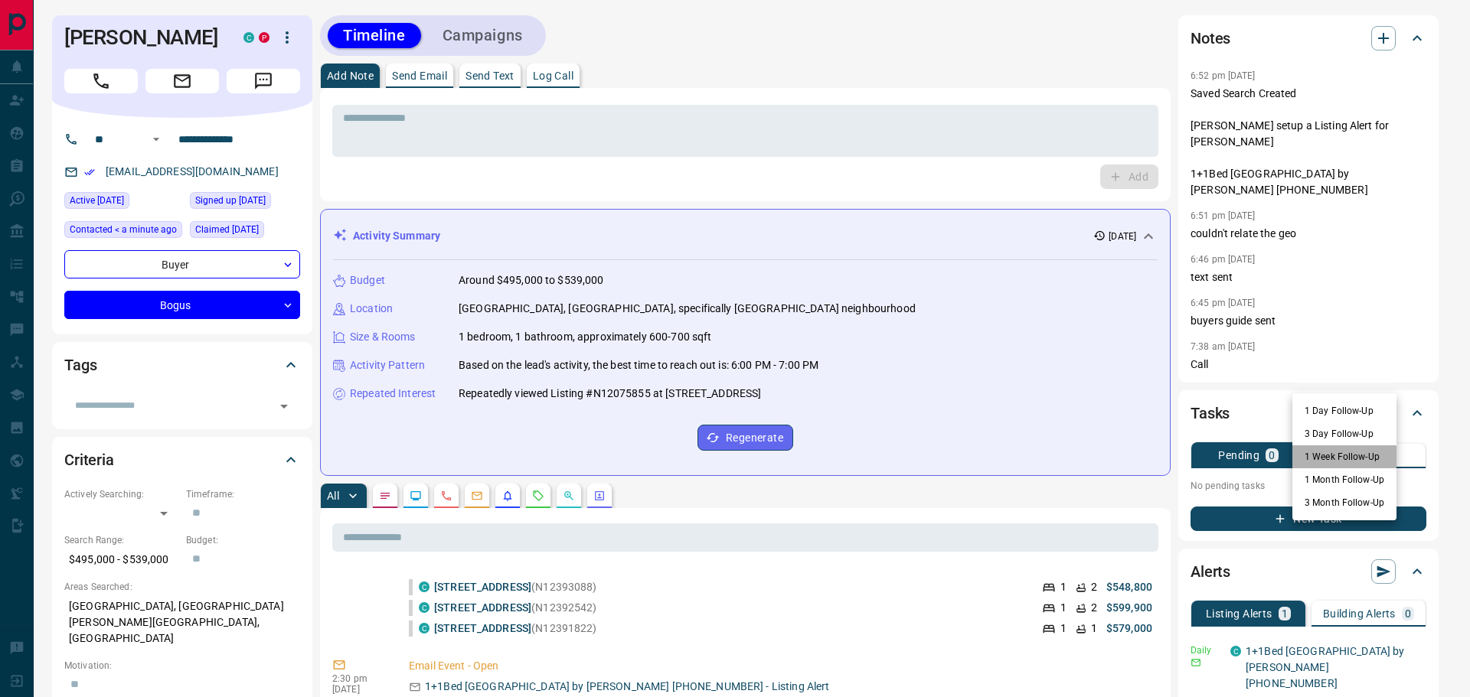
click at [1322, 458] on li "1 Week Follow-Up" at bounding box center [1344, 456] width 104 height 23
